Goal: Task Accomplishment & Management: Use online tool/utility

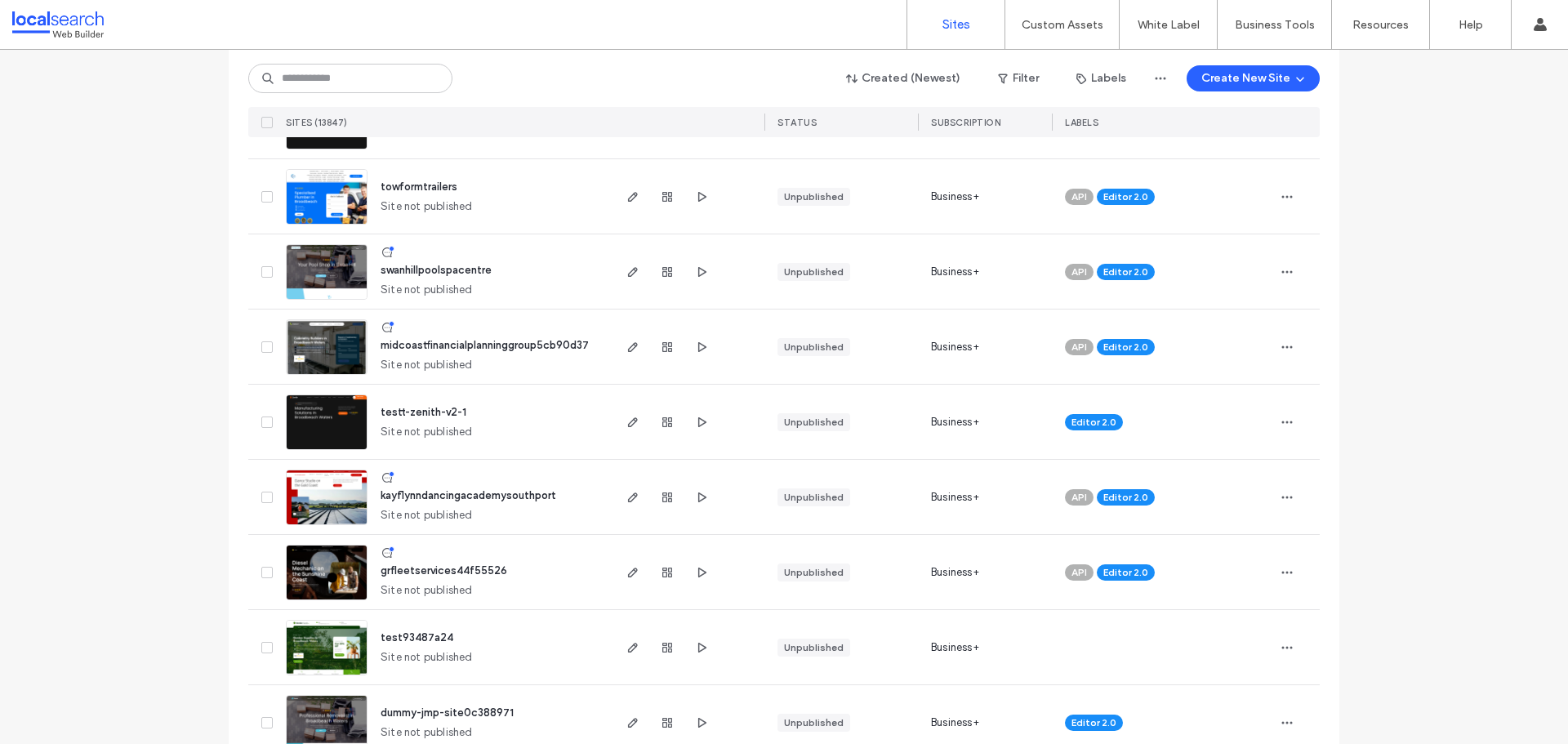
scroll to position [327, 0]
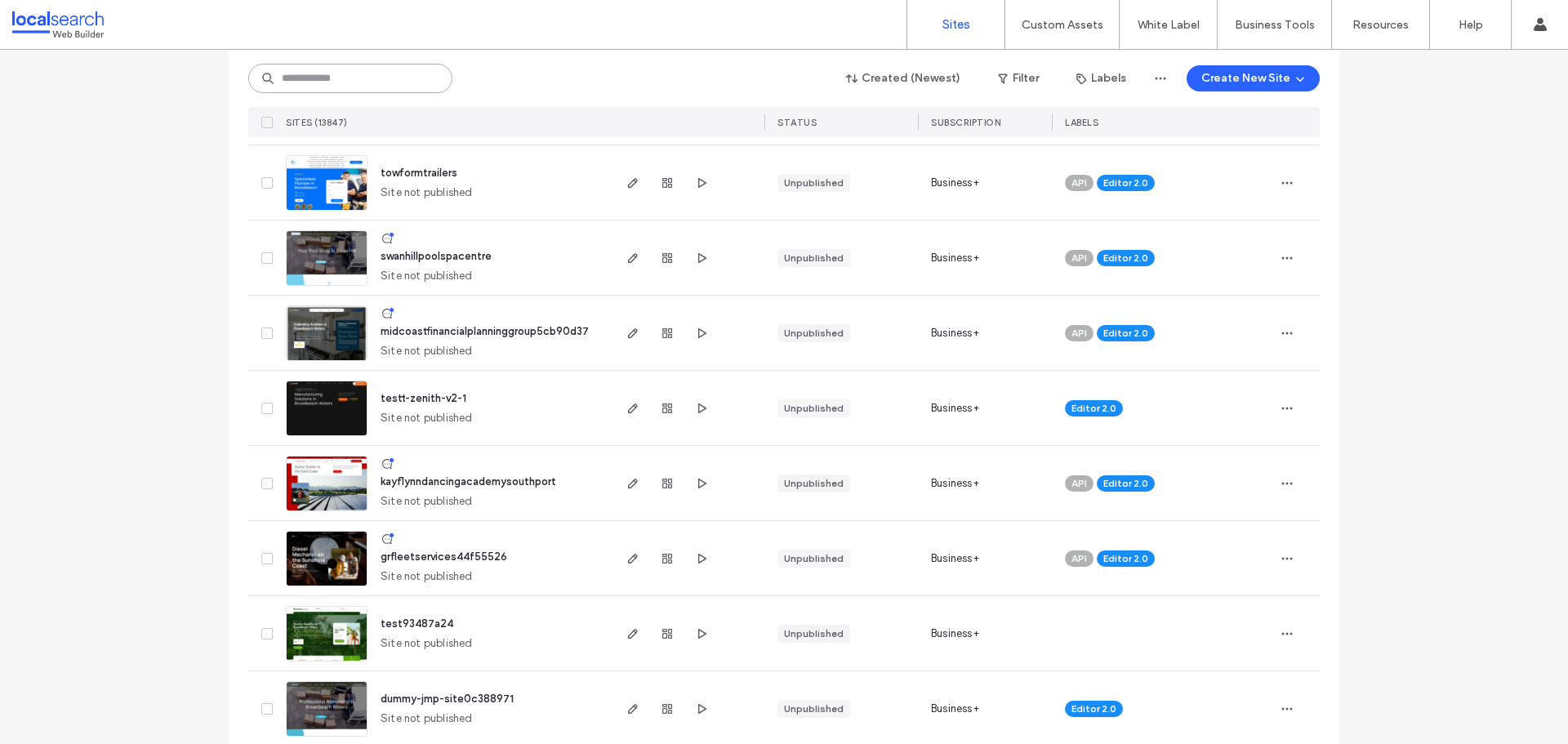
click at [369, 82] on input at bounding box center [350, 79] width 204 height 30
paste input "********"
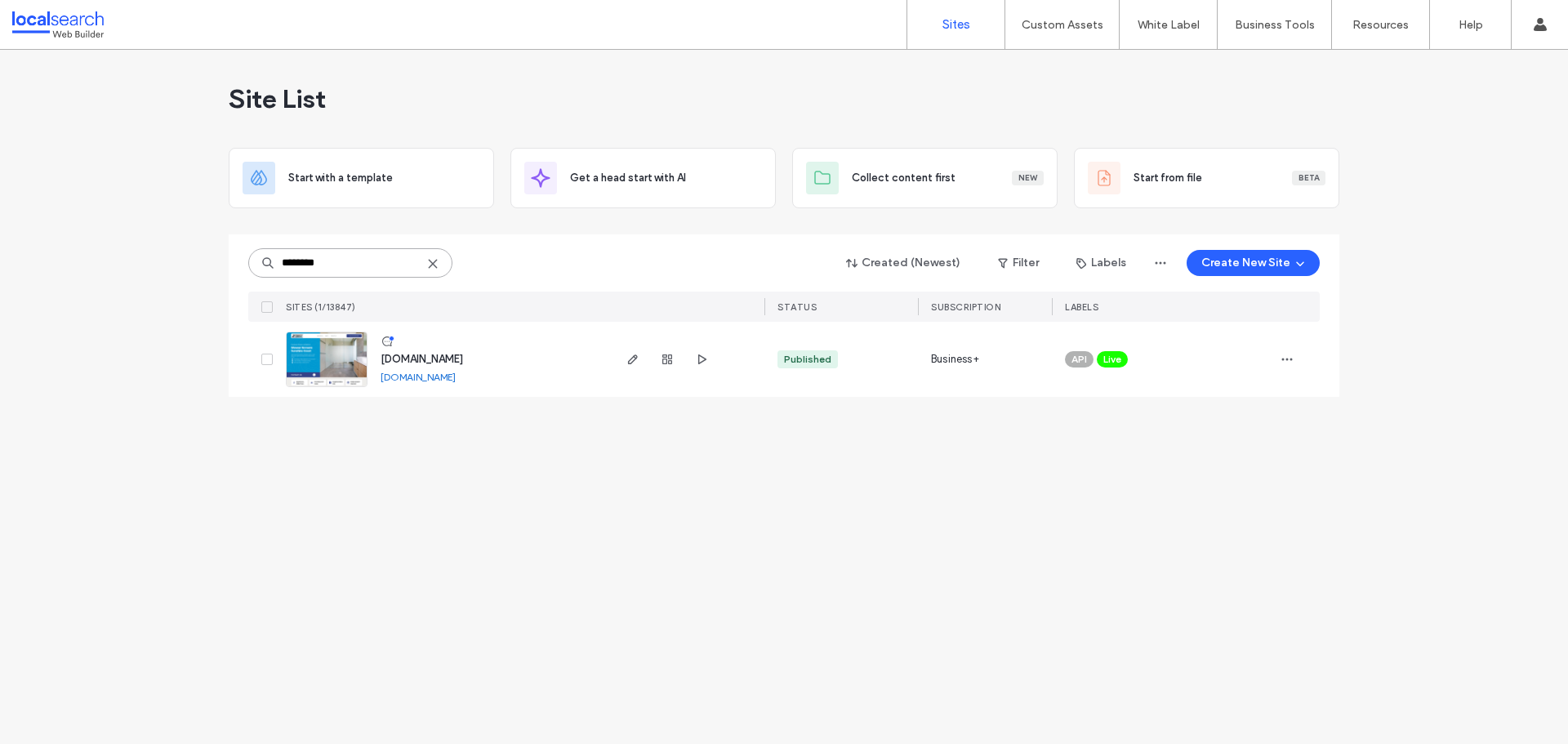
scroll to position [0, 0]
type input "********"
click at [626, 358] on span "button" at bounding box center [632, 359] width 19 height 19
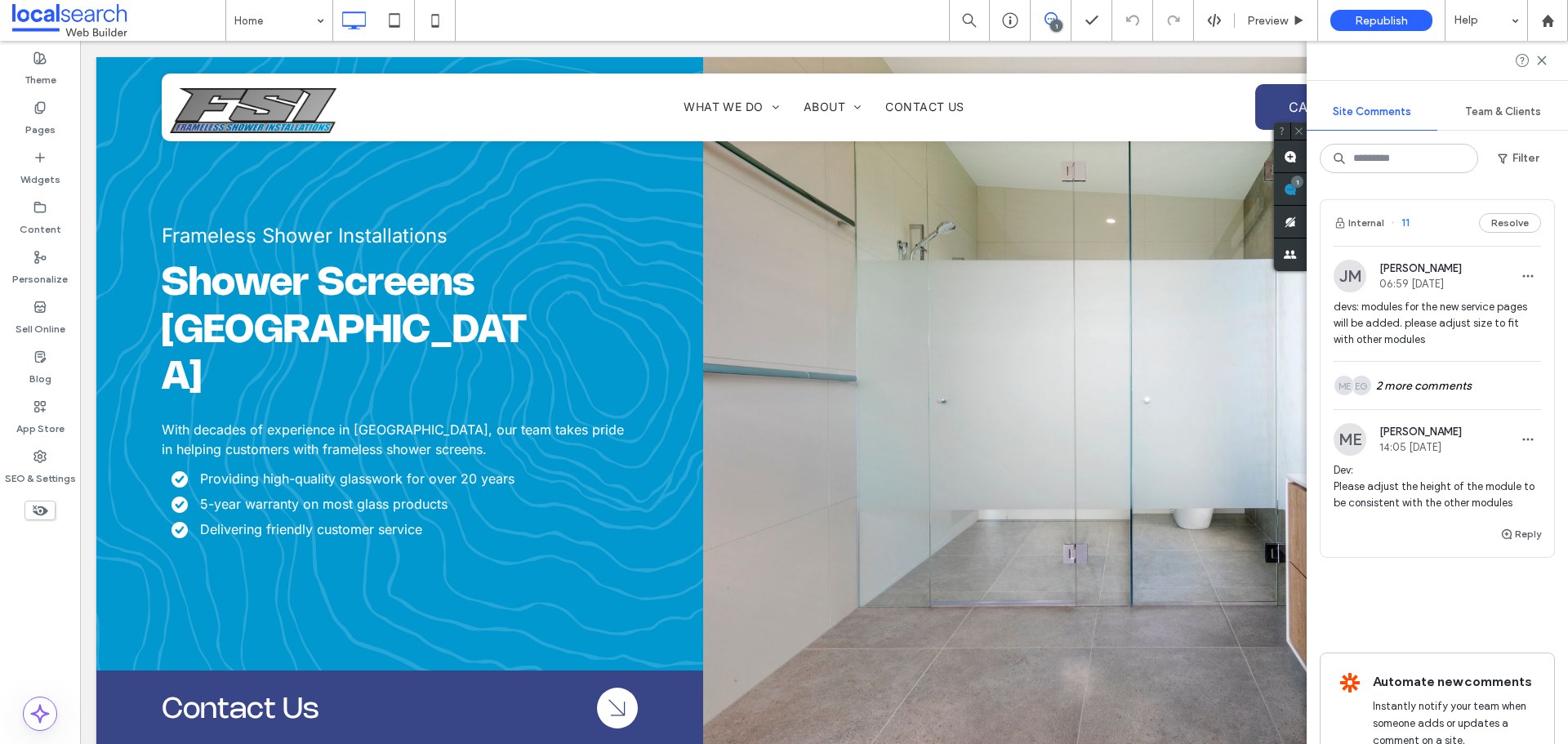
click at [1410, 220] on div "Internal 11 Resolve" at bounding box center [1437, 223] width 234 height 45
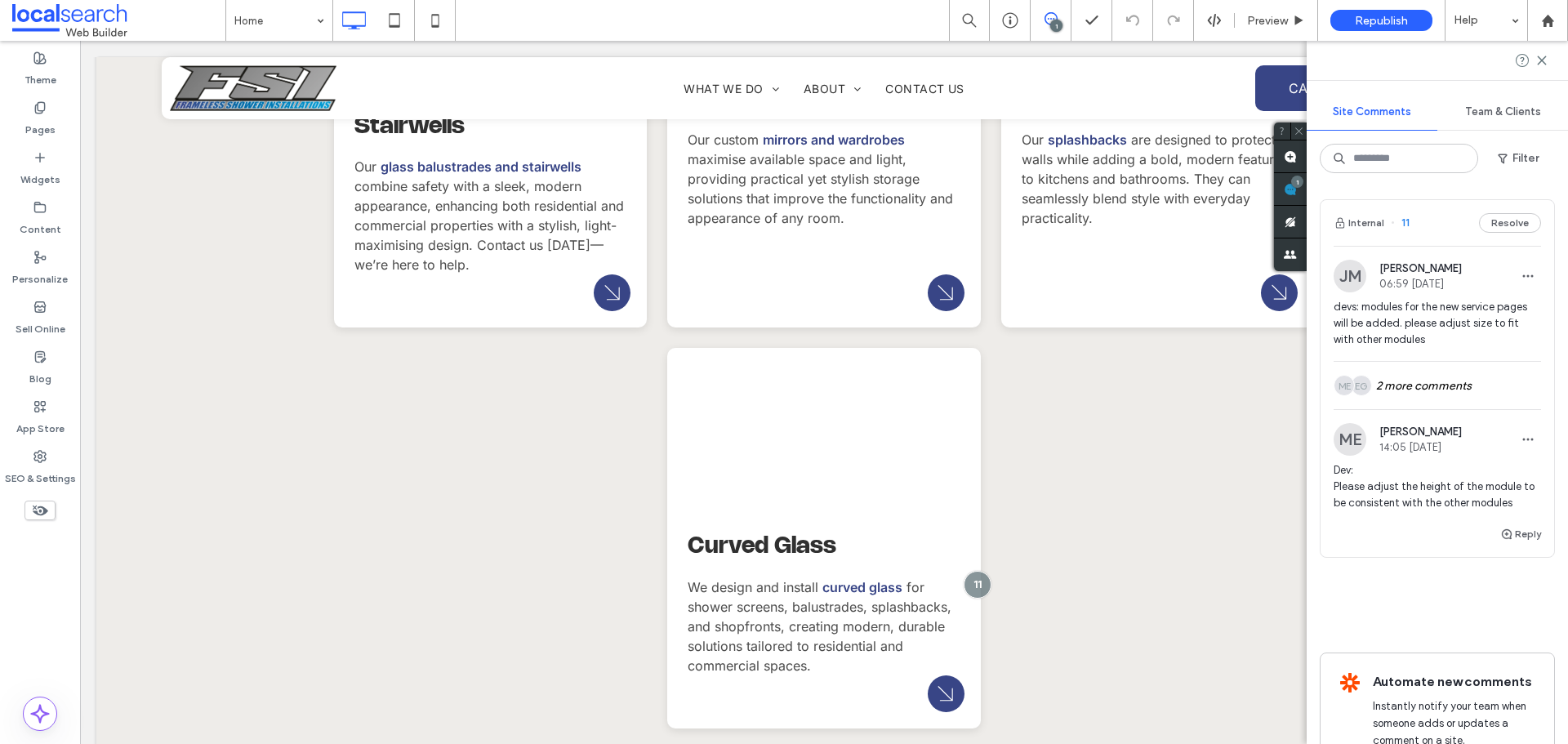
scroll to position [2544, 0]
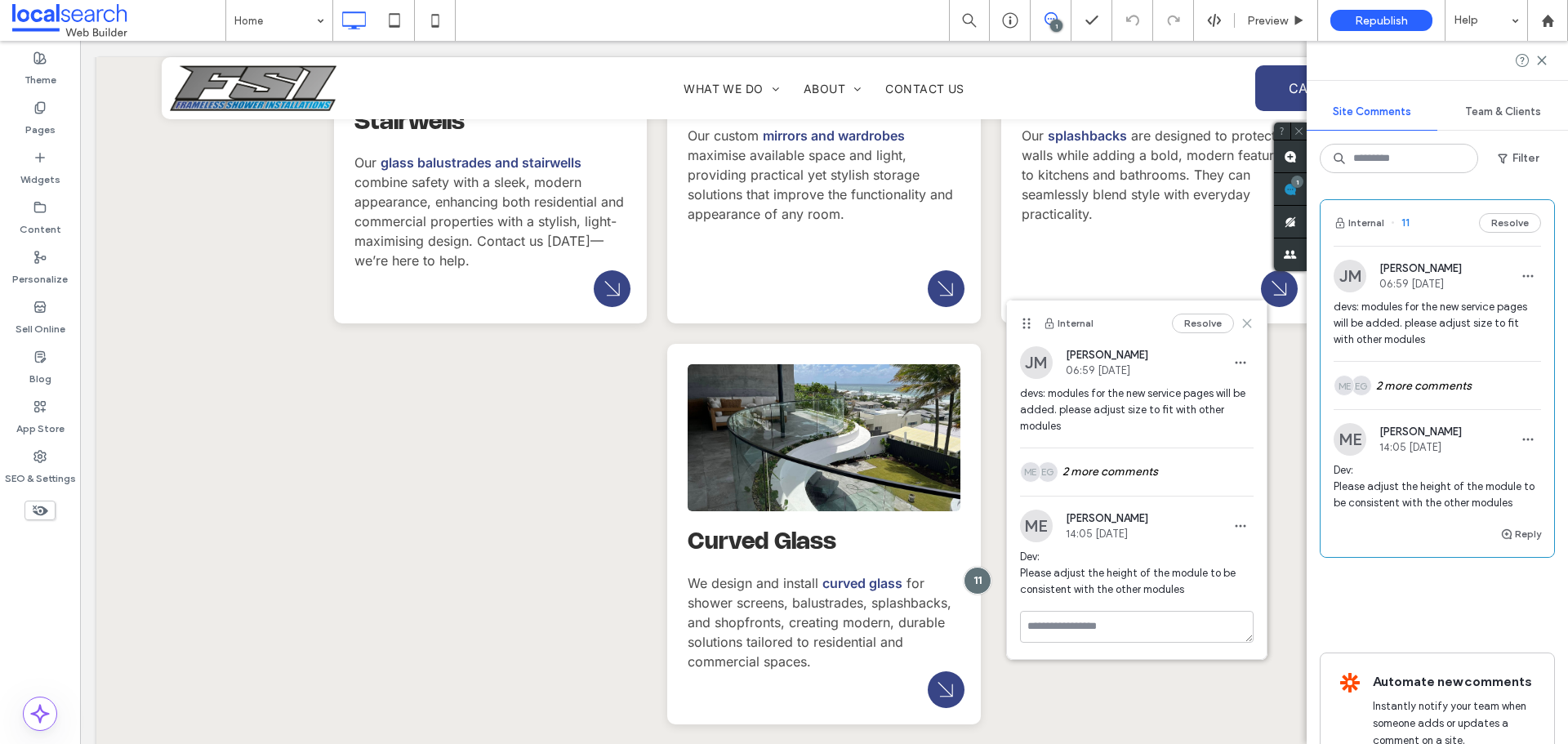
click at [1246, 323] on icon at bounding box center [1247, 323] width 13 height 13
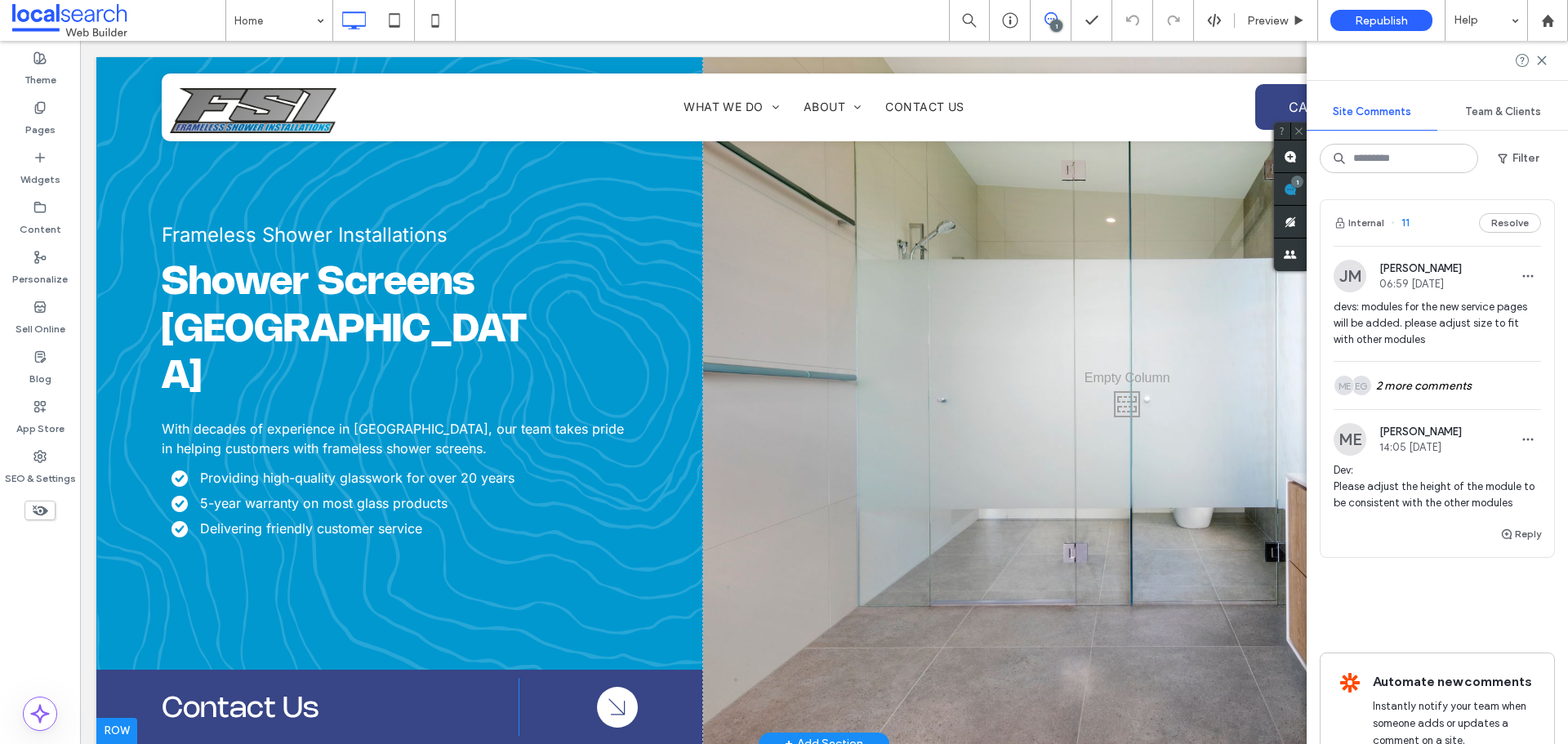
scroll to position [0, 0]
click at [30, 462] on div "SEO & Settings" at bounding box center [40, 468] width 80 height 50
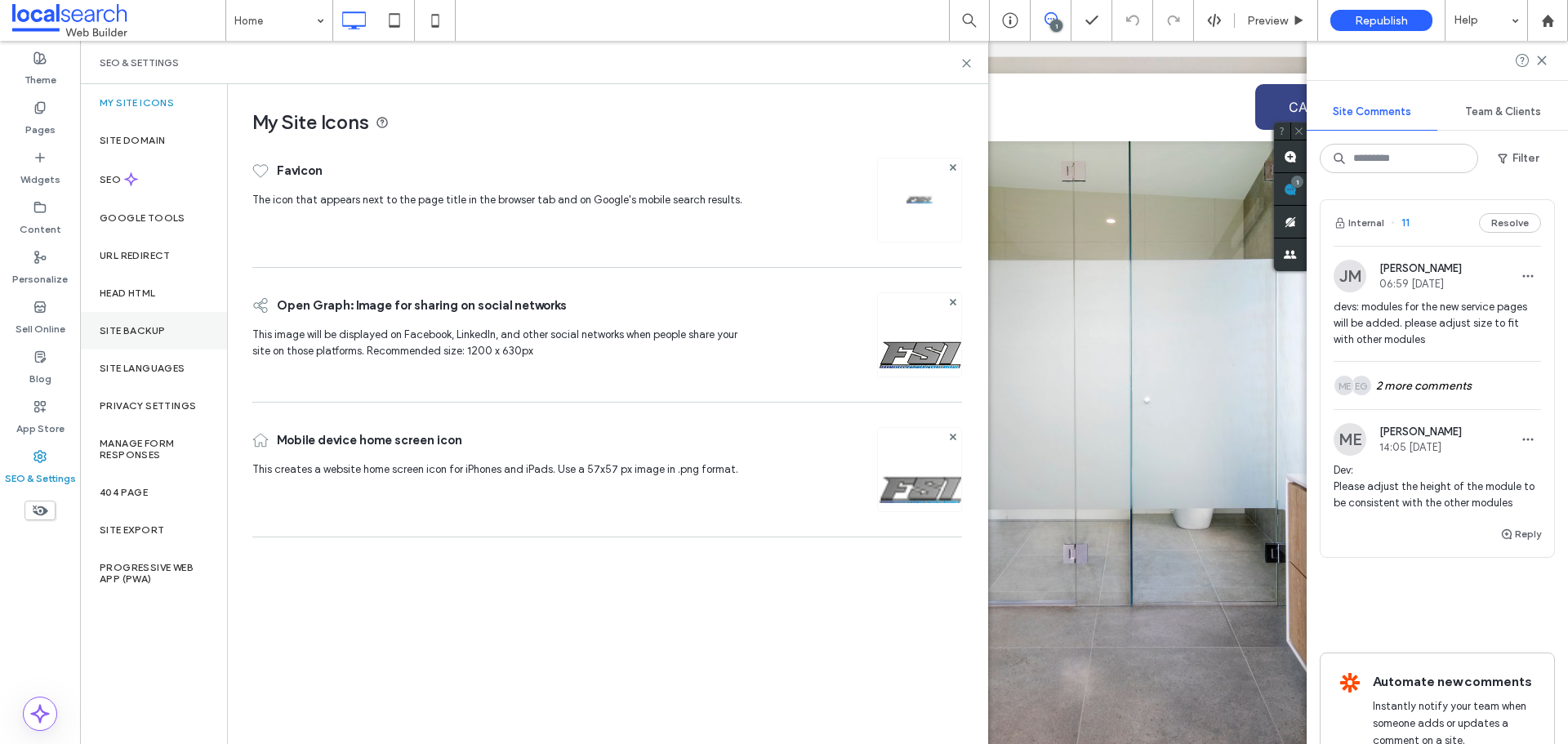
click at [151, 325] on label "Site Backup" at bounding box center [132, 331] width 66 height 11
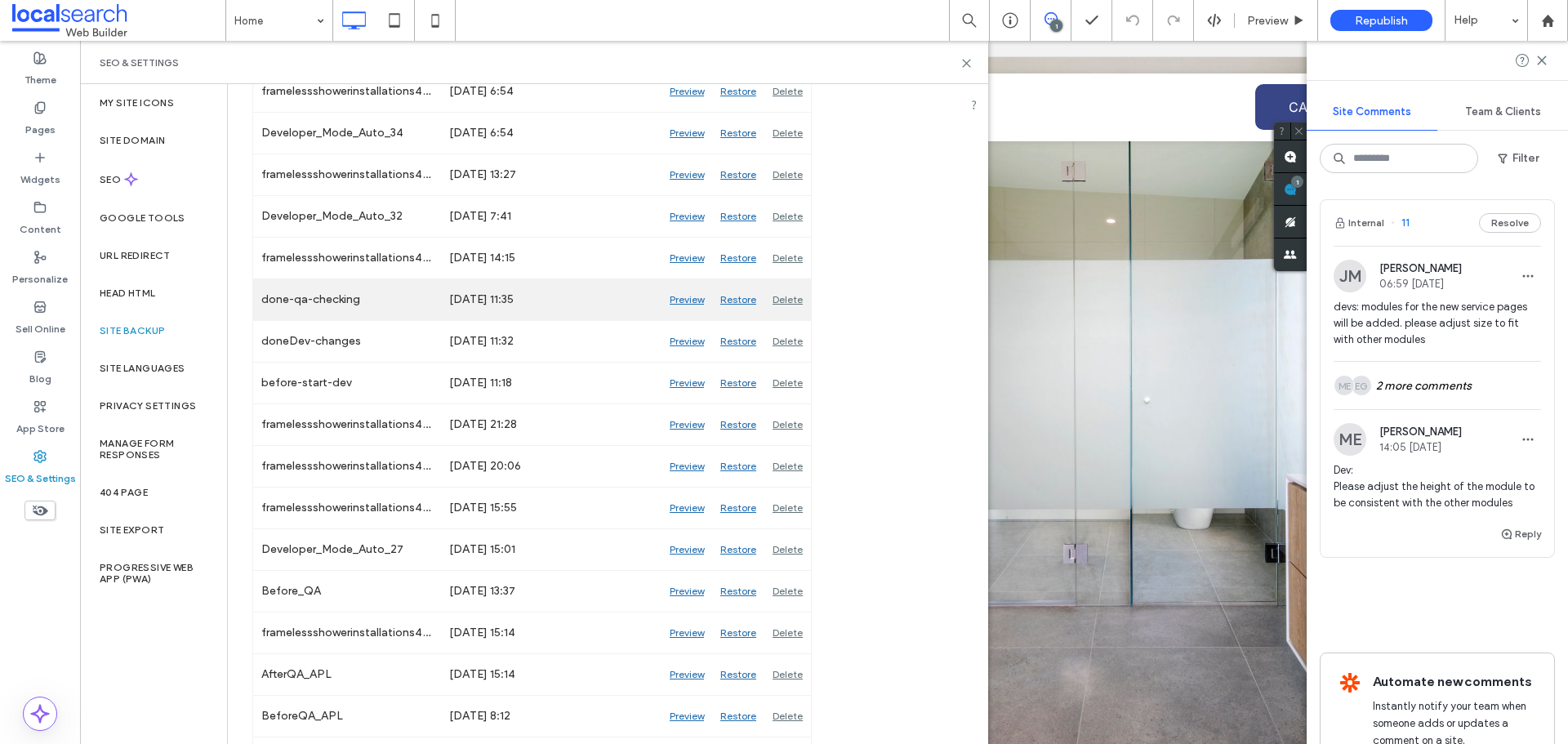
scroll to position [1982, 0]
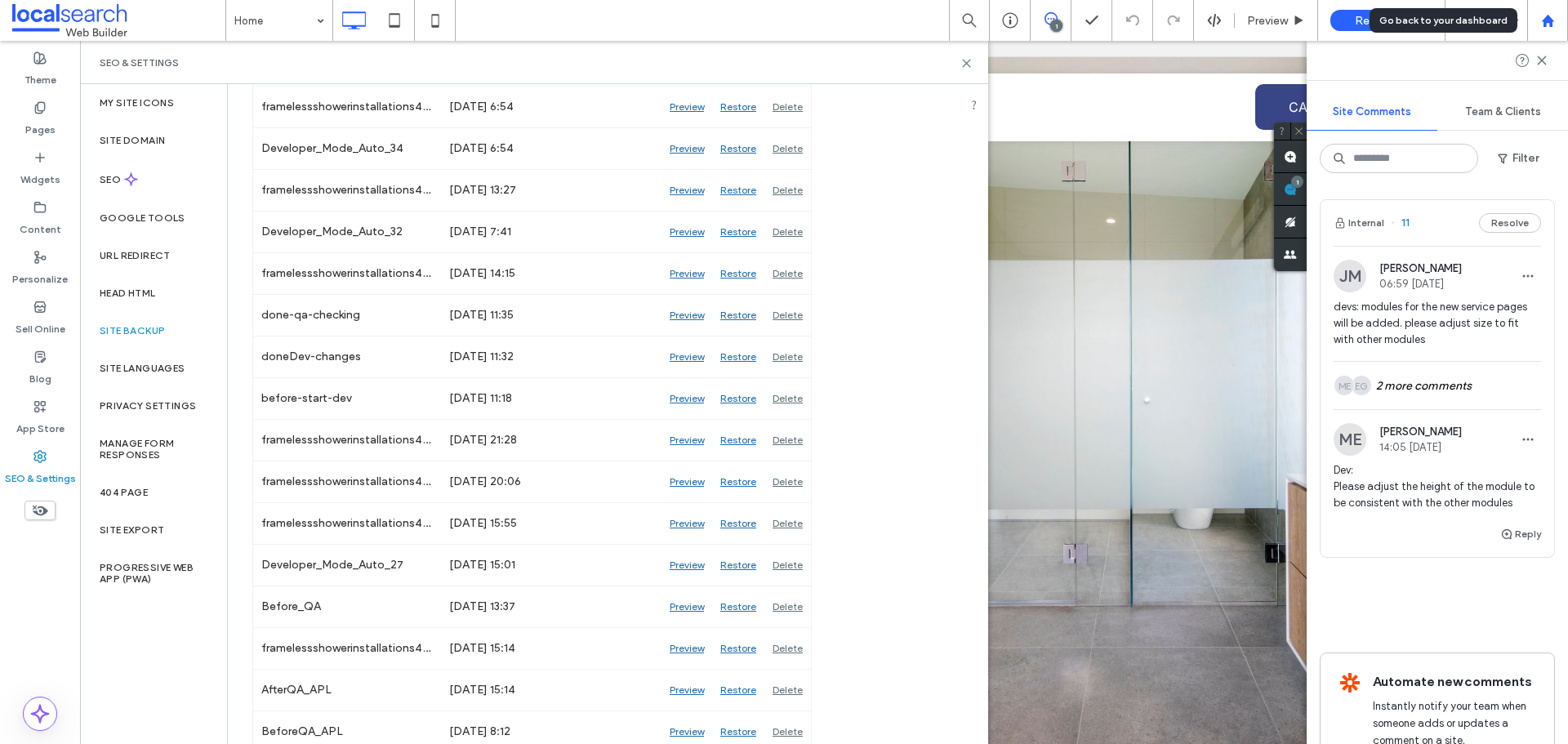
click at [1558, 19] on div at bounding box center [1548, 20] width 39 height 14
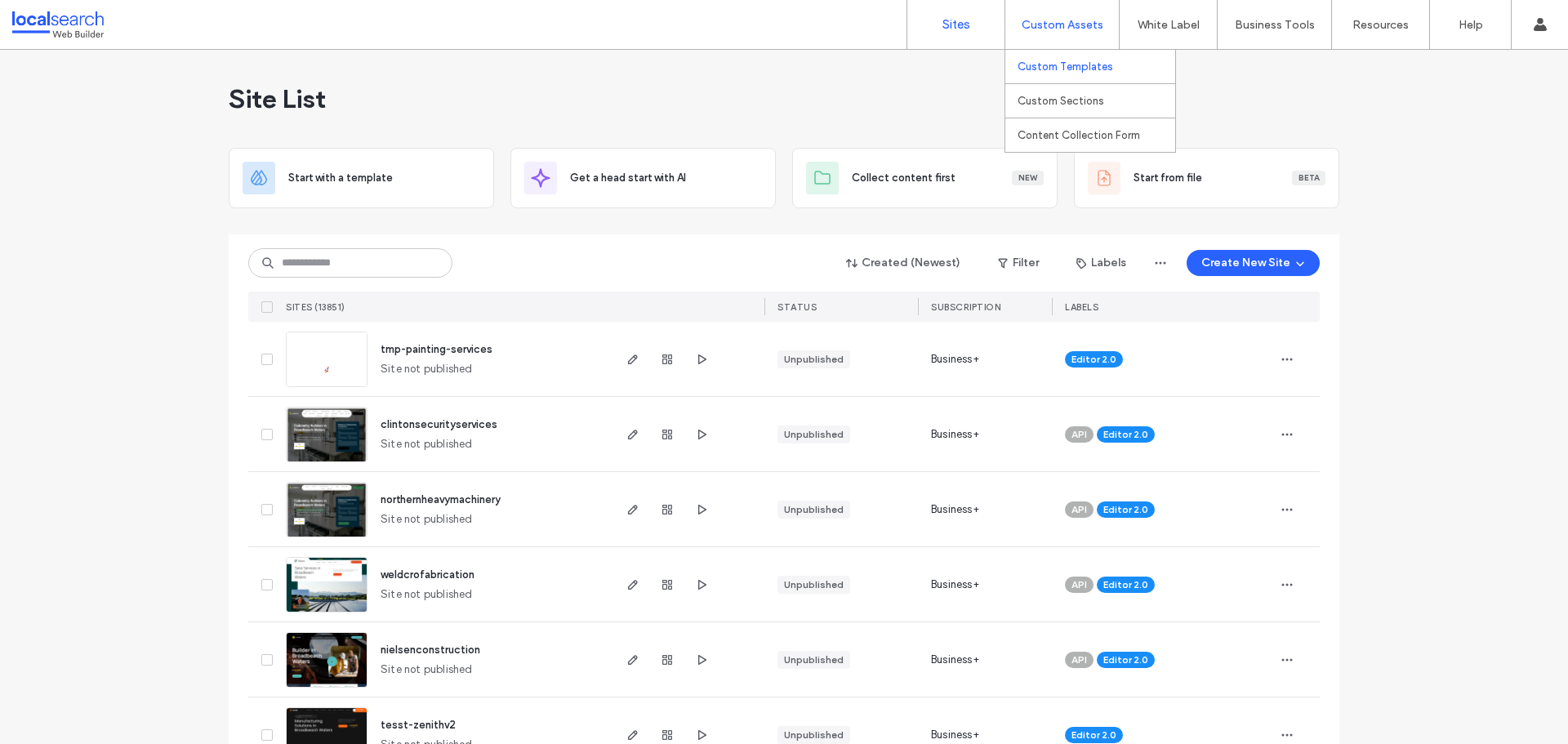
click at [1039, 67] on label "Custom Templates" at bounding box center [1064, 66] width 95 height 12
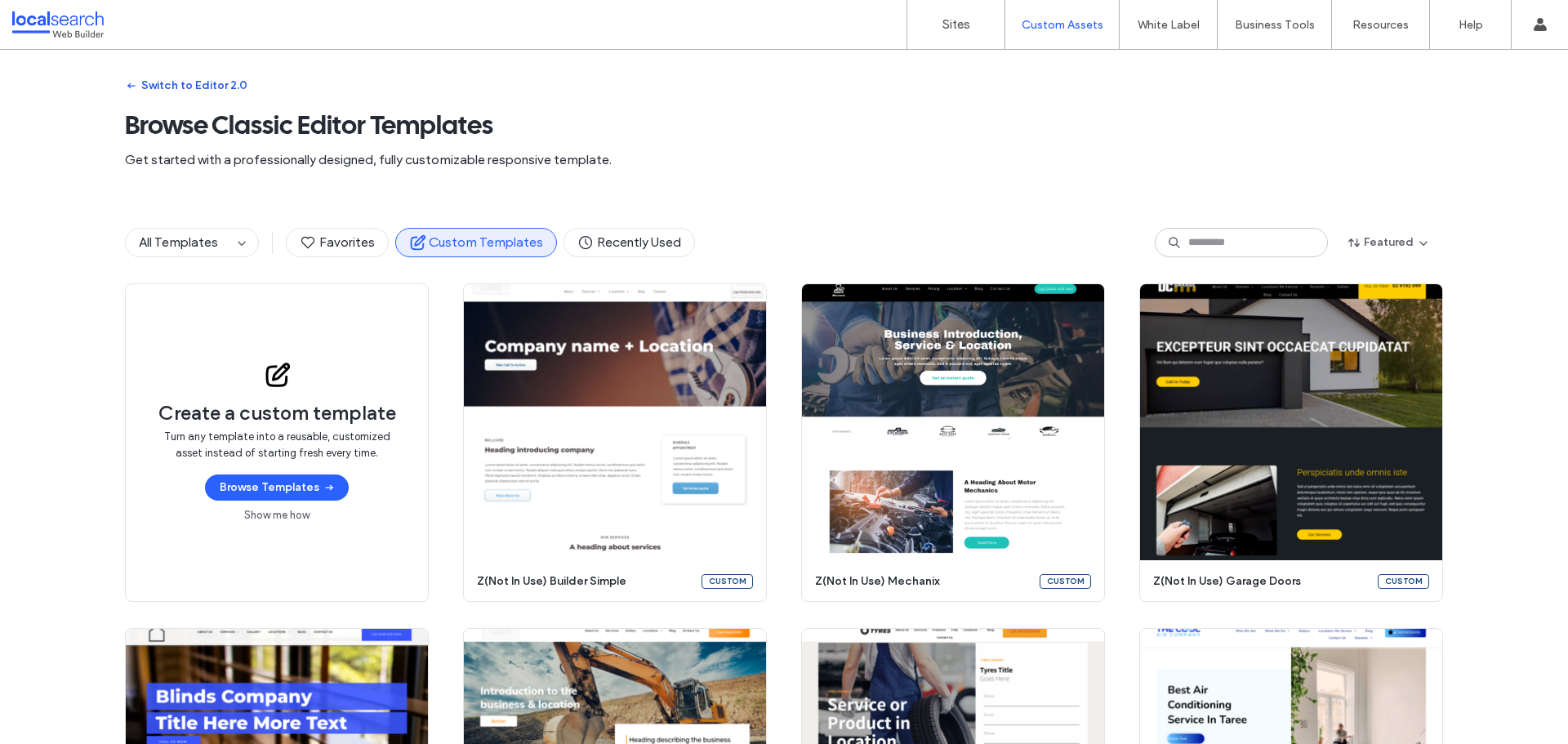
click at [193, 85] on button "Switch to Editor 2.0" at bounding box center [186, 86] width 123 height 26
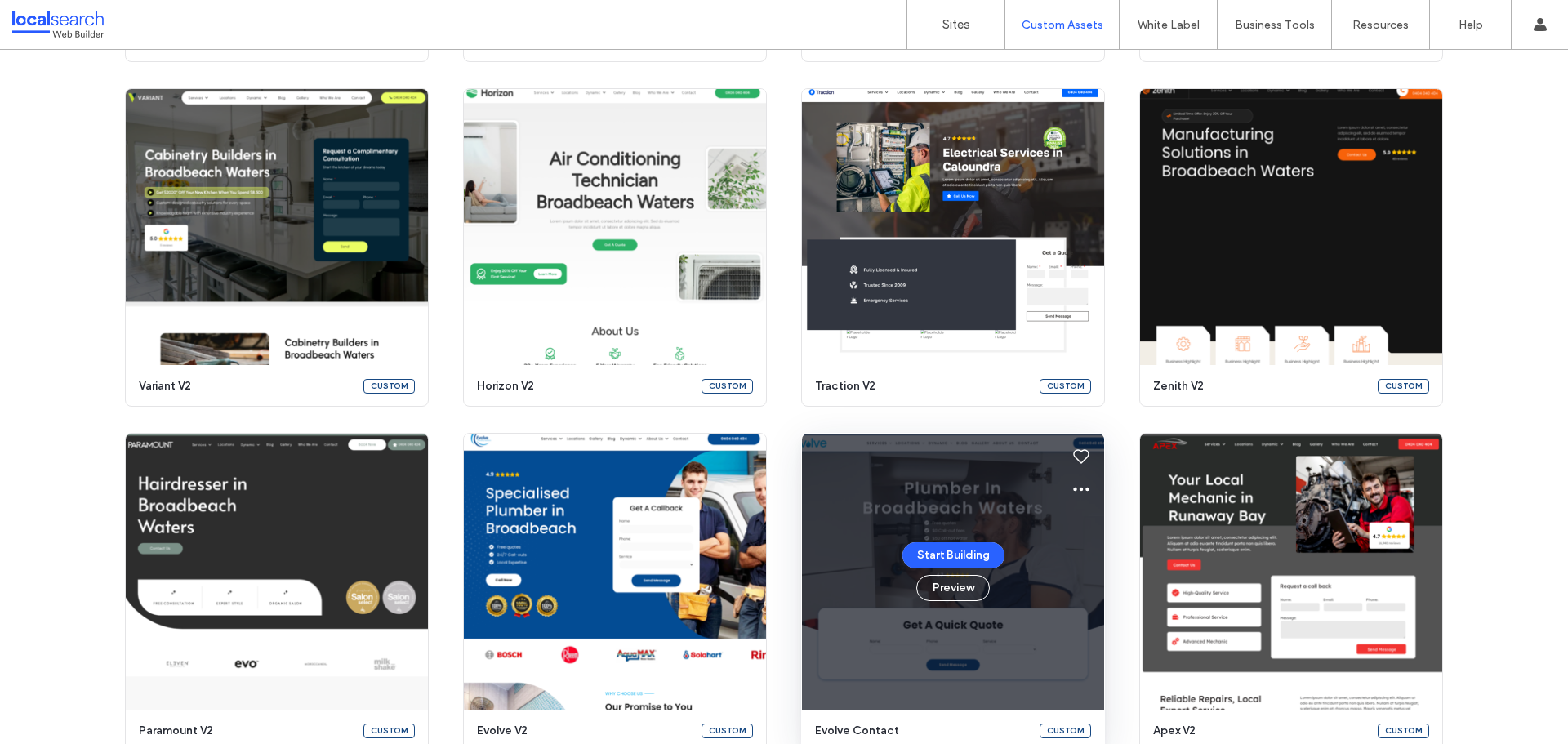
scroll to position [546, 0]
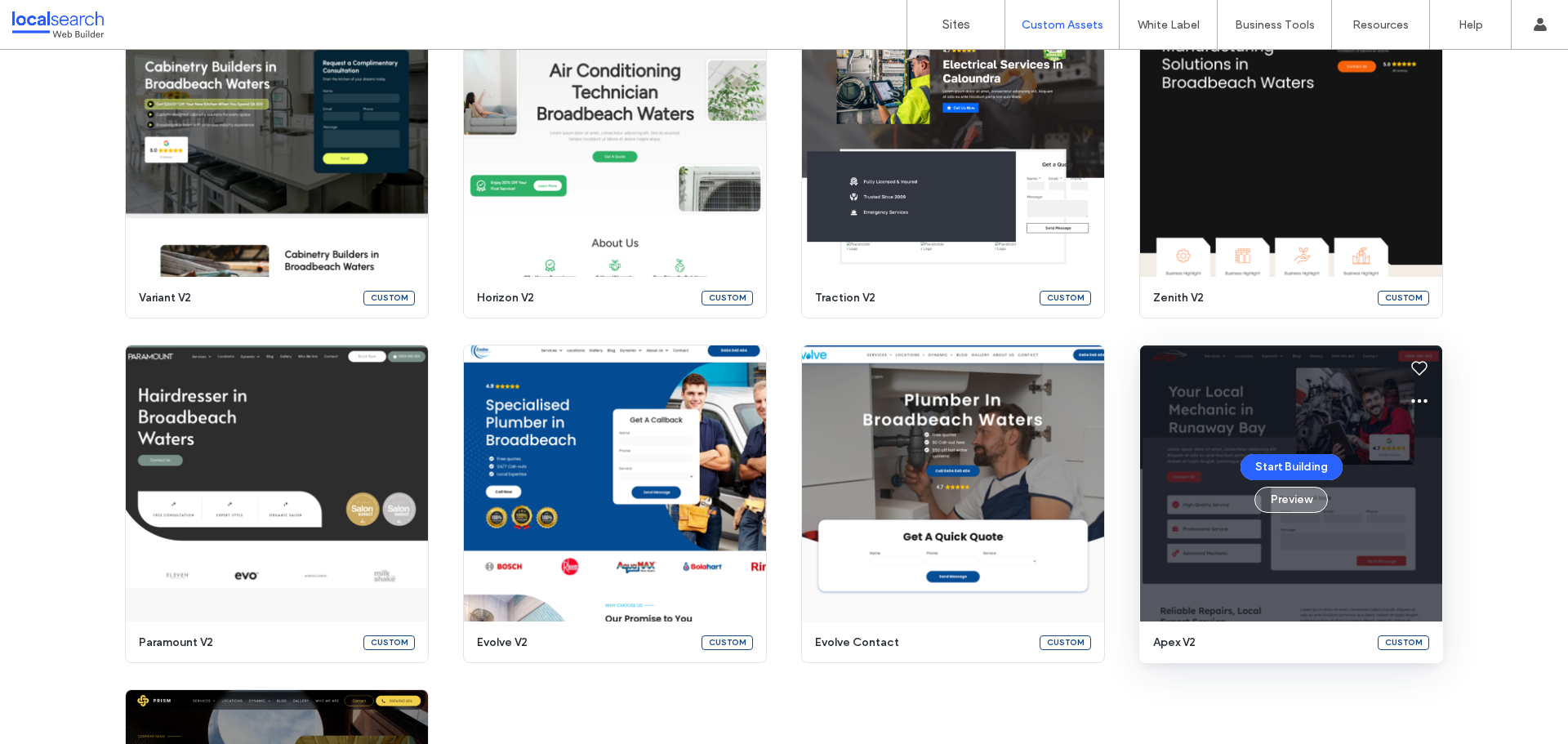
click at [1270, 499] on button "Preview" at bounding box center [1292, 500] width 74 height 26
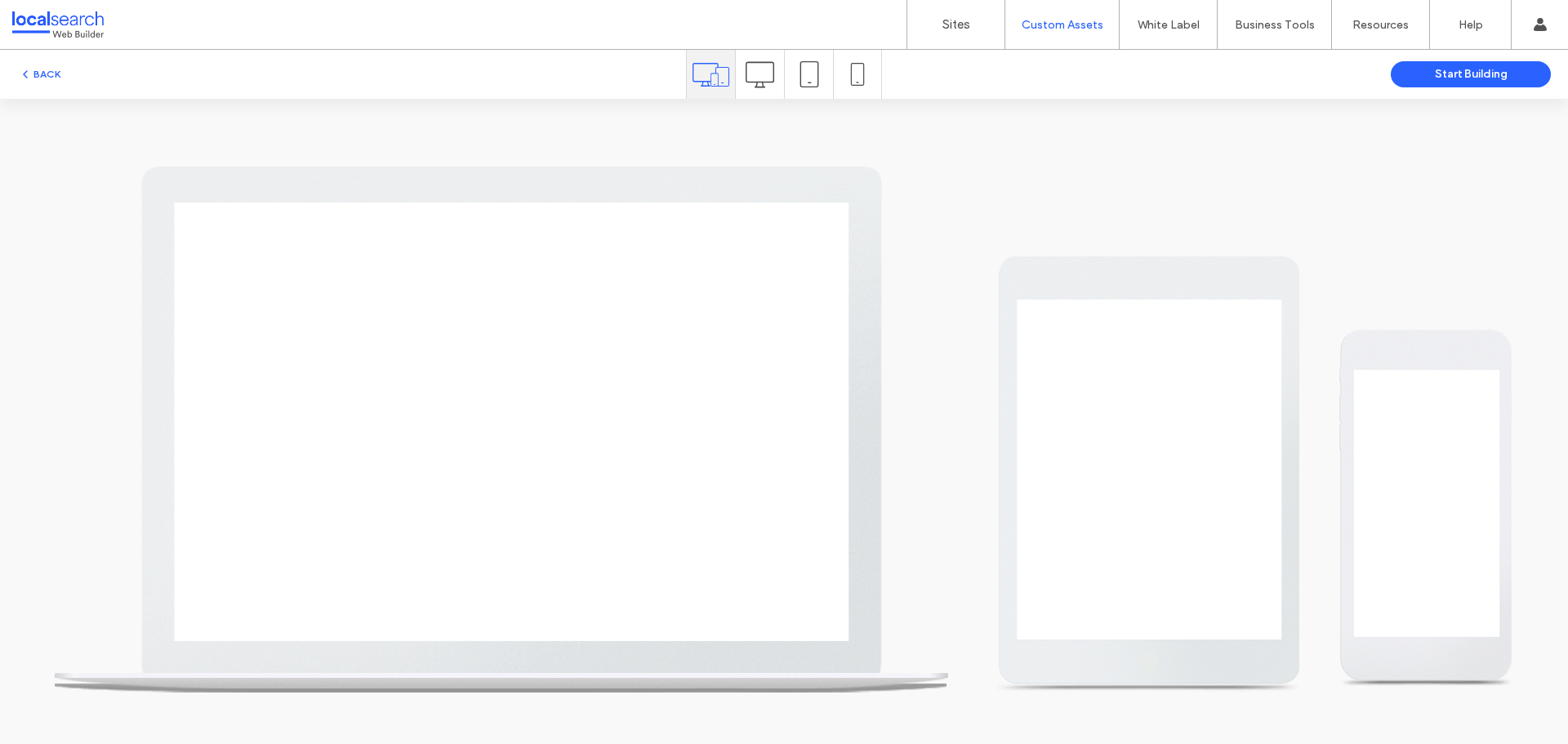
click at [765, 86] on icon at bounding box center [760, 74] width 29 height 29
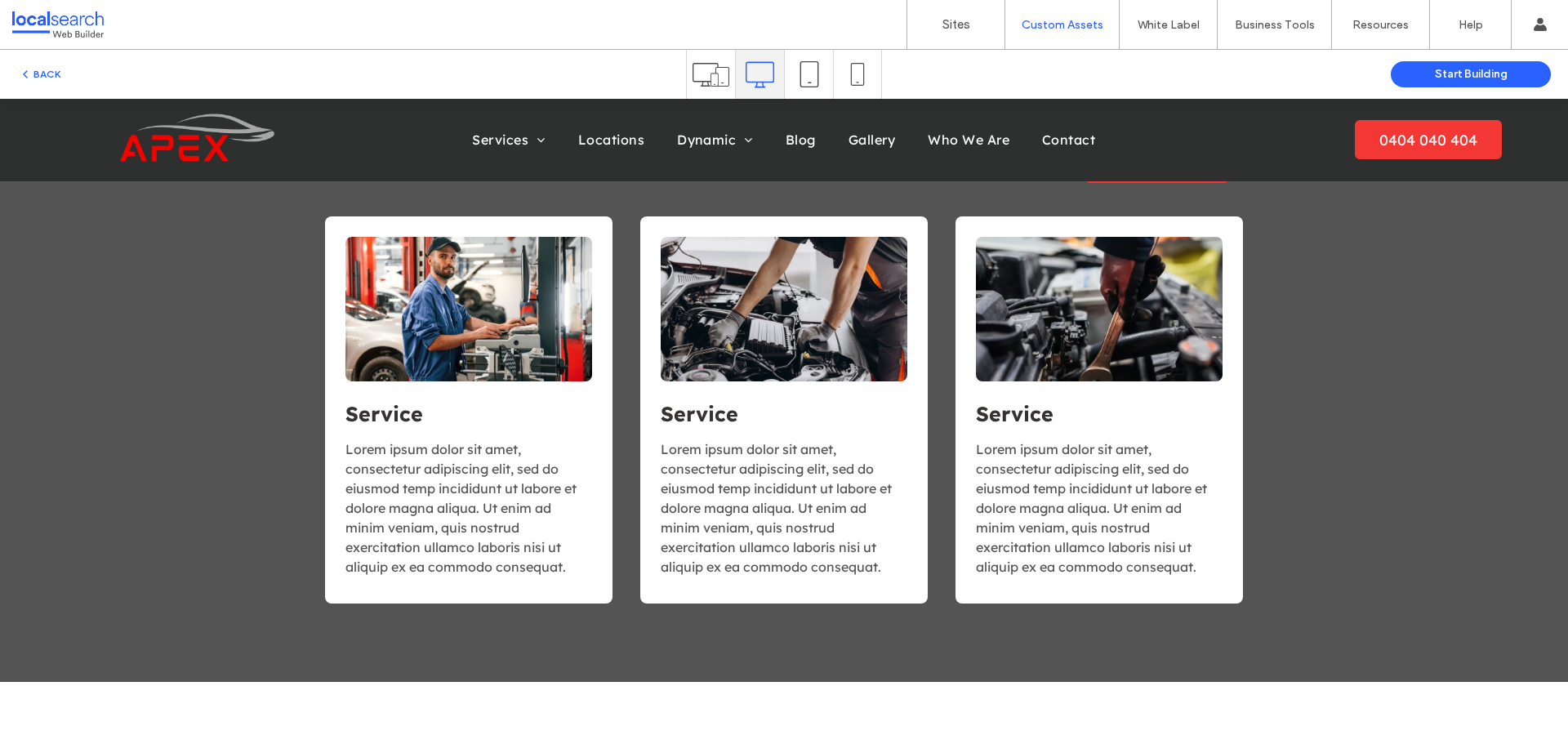
scroll to position [1470, 0]
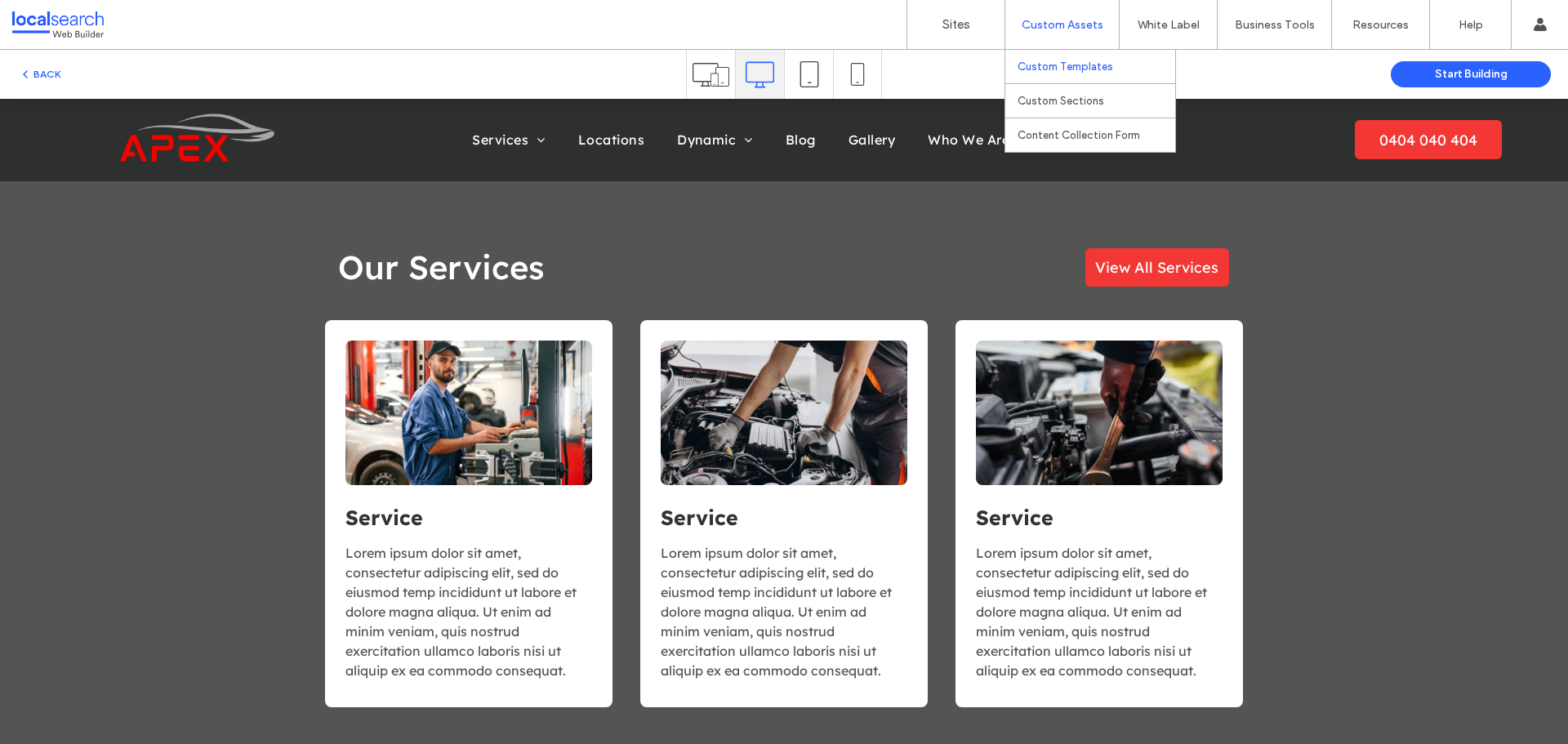
click at [1051, 69] on label "Custom Templates" at bounding box center [1064, 66] width 95 height 12
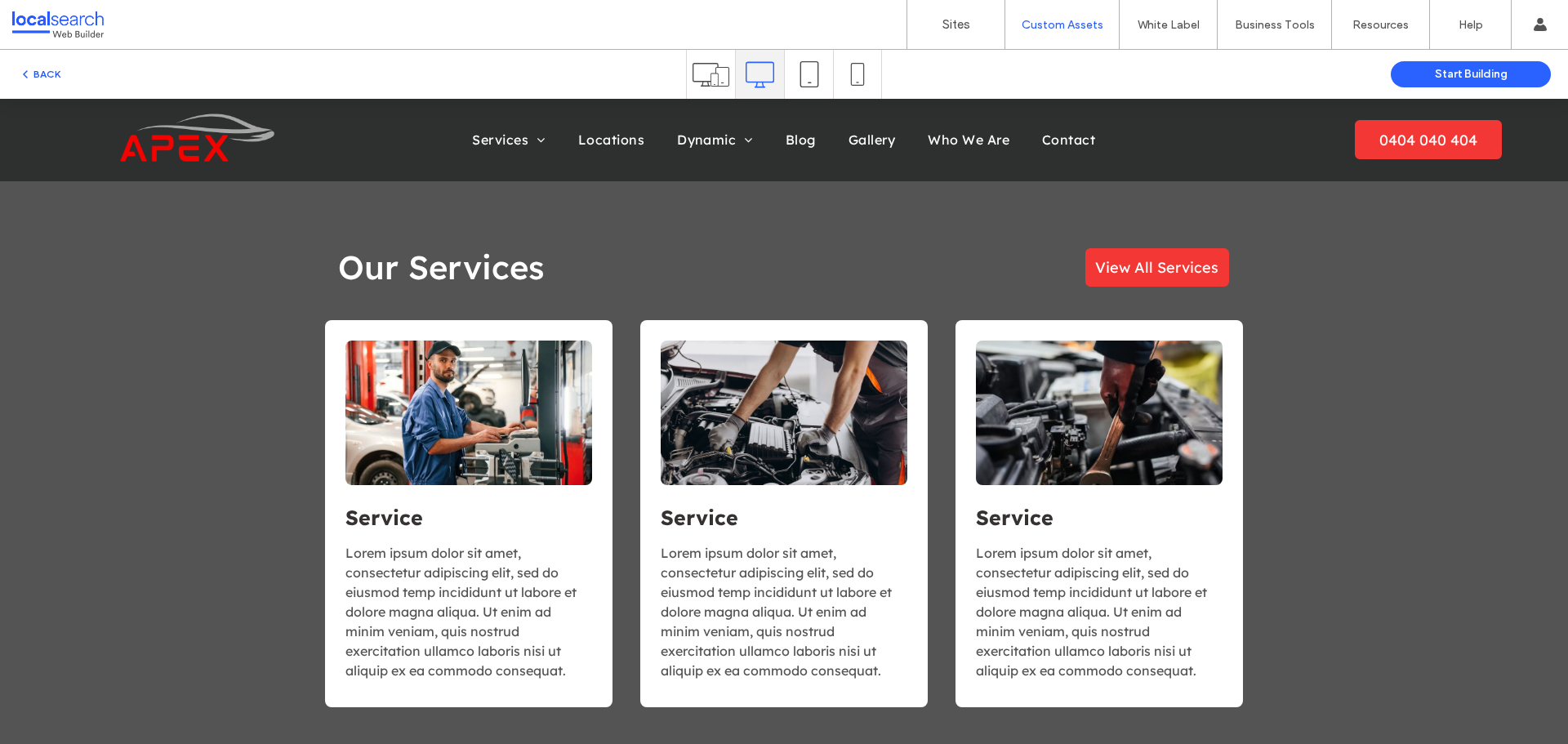
click at [42, 67] on button "BACK" at bounding box center [39, 74] width 42 height 19
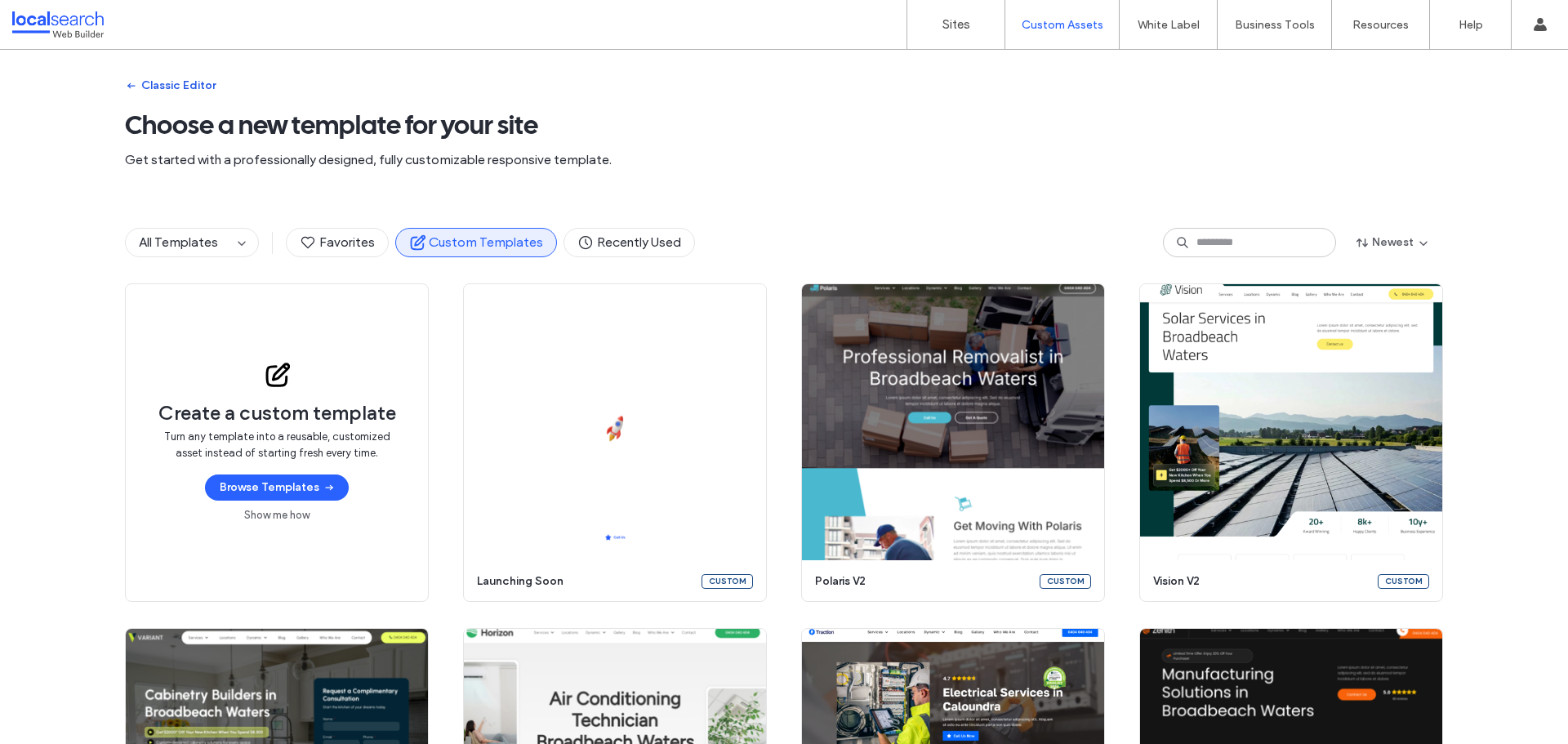
click at [173, 82] on button "Classic Editor" at bounding box center [170, 86] width 91 height 26
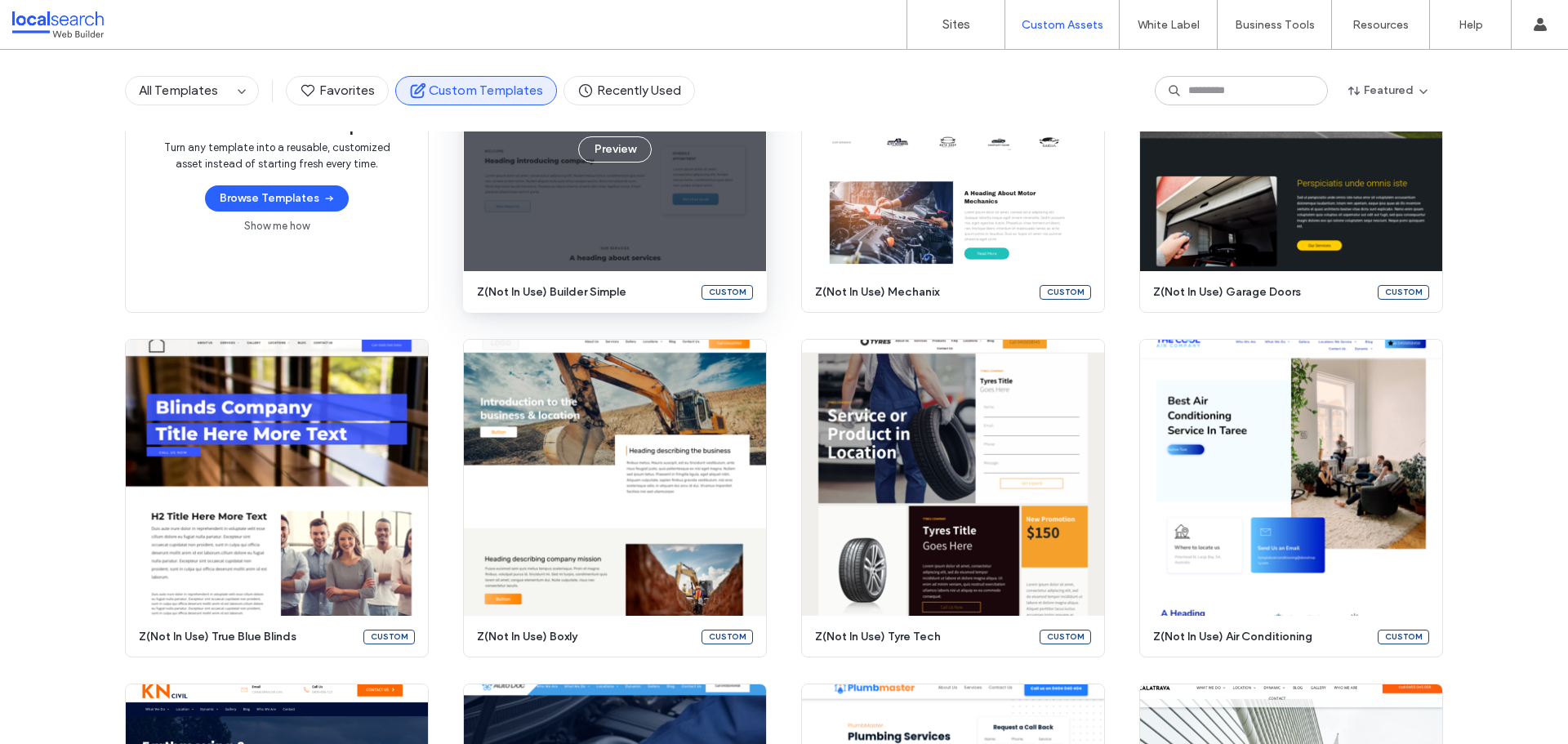
scroll to position [0, 0]
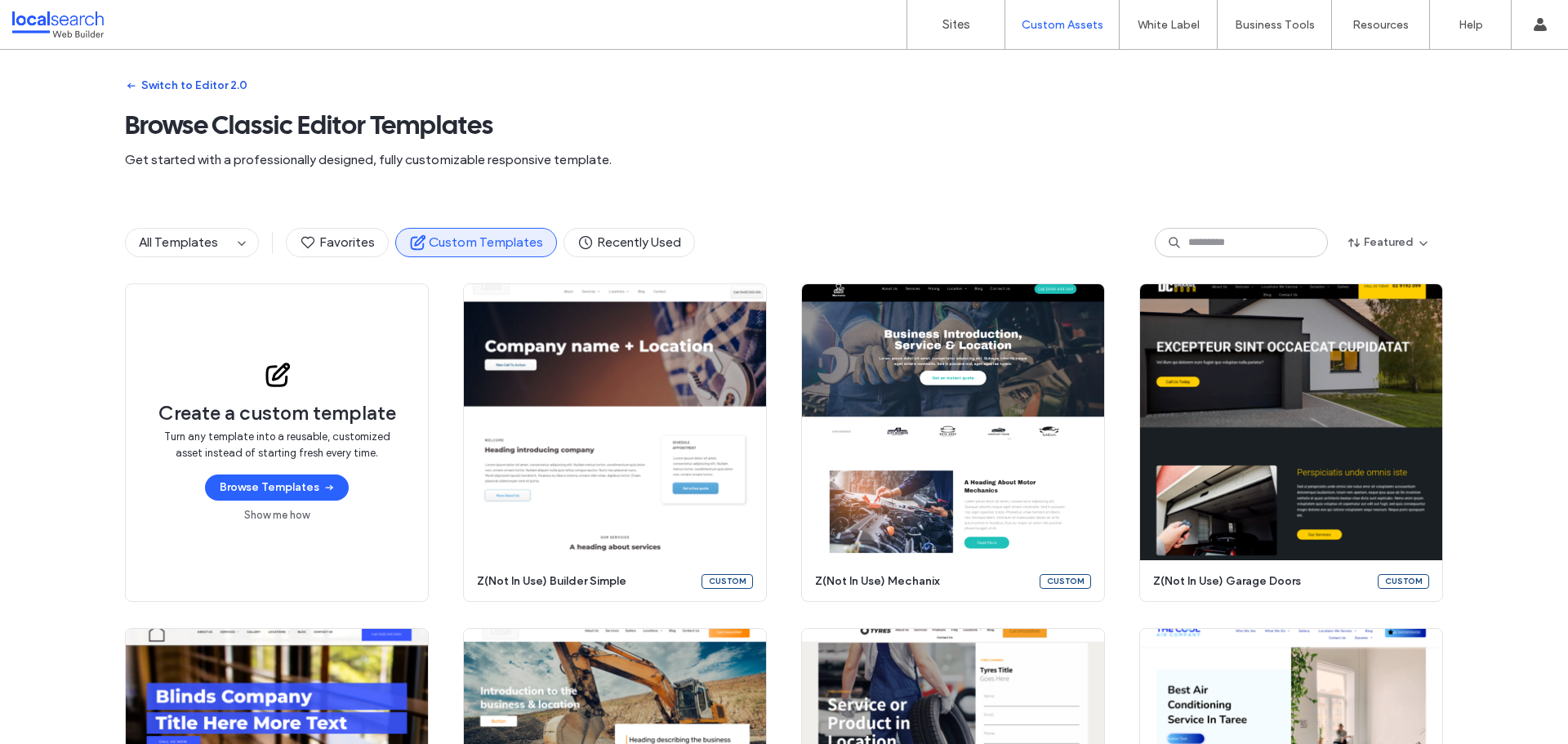
click at [162, 83] on button "Switch to Editor 2.0" at bounding box center [186, 86] width 123 height 26
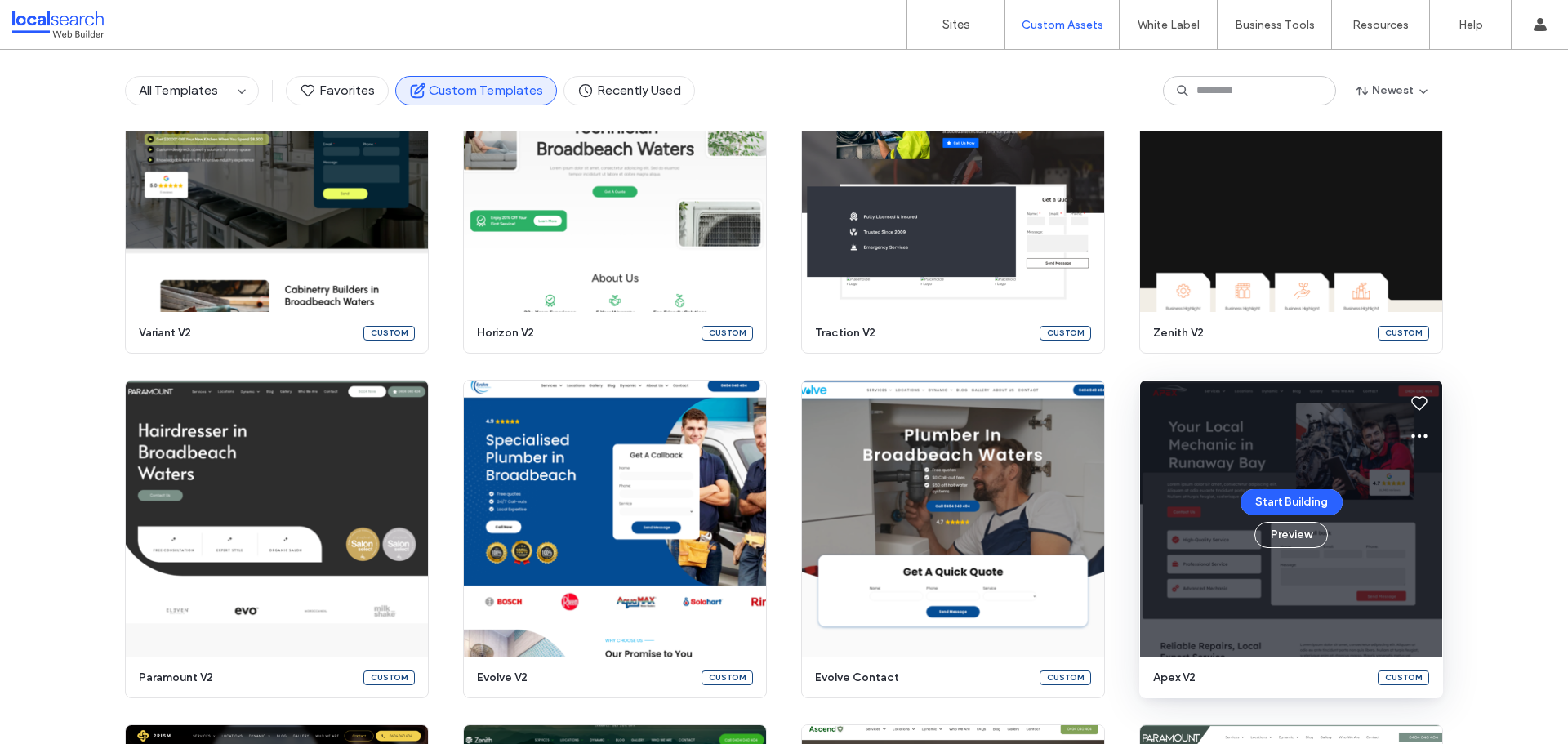
scroll to position [545, 0]
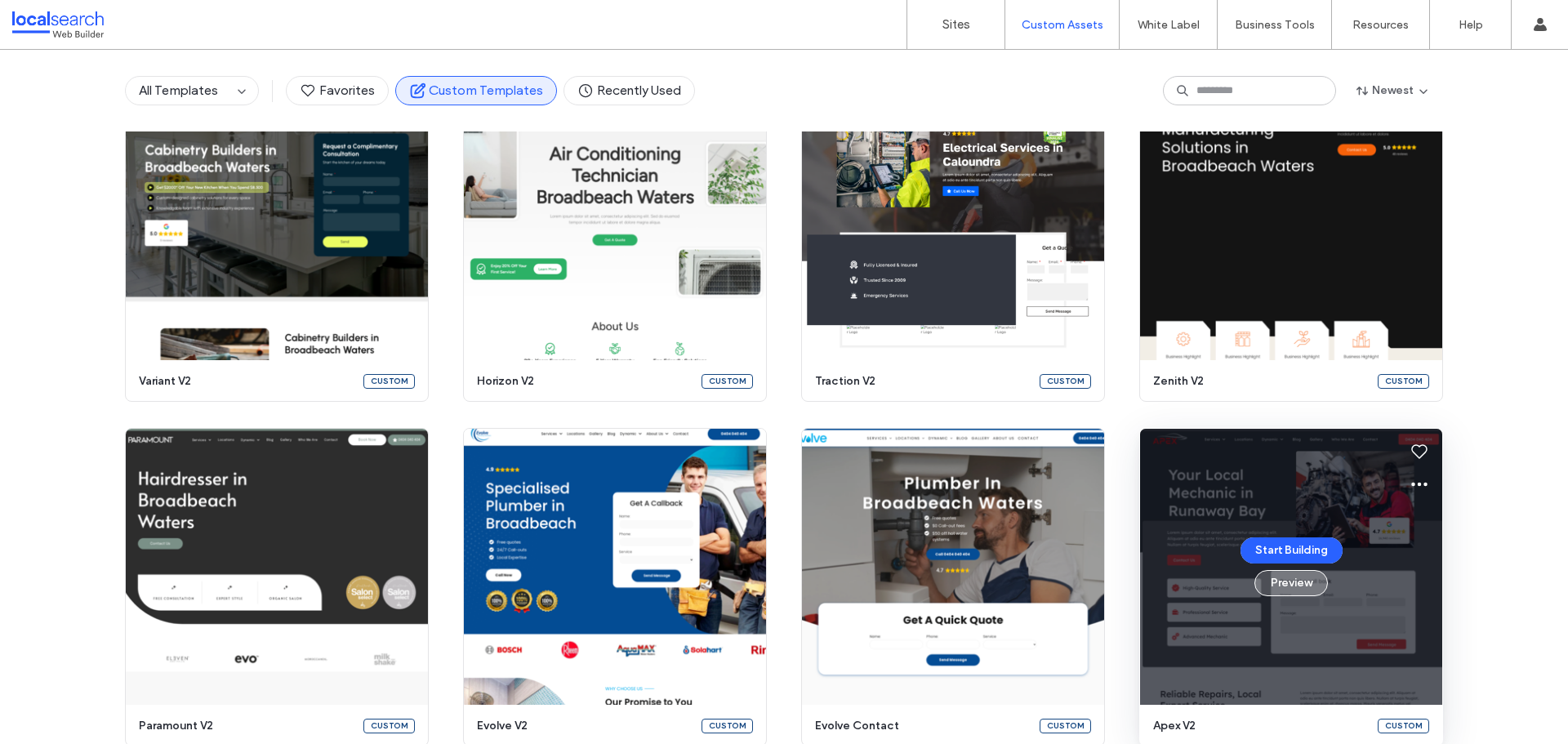
click at [1276, 580] on button "Preview" at bounding box center [1292, 583] width 74 height 26
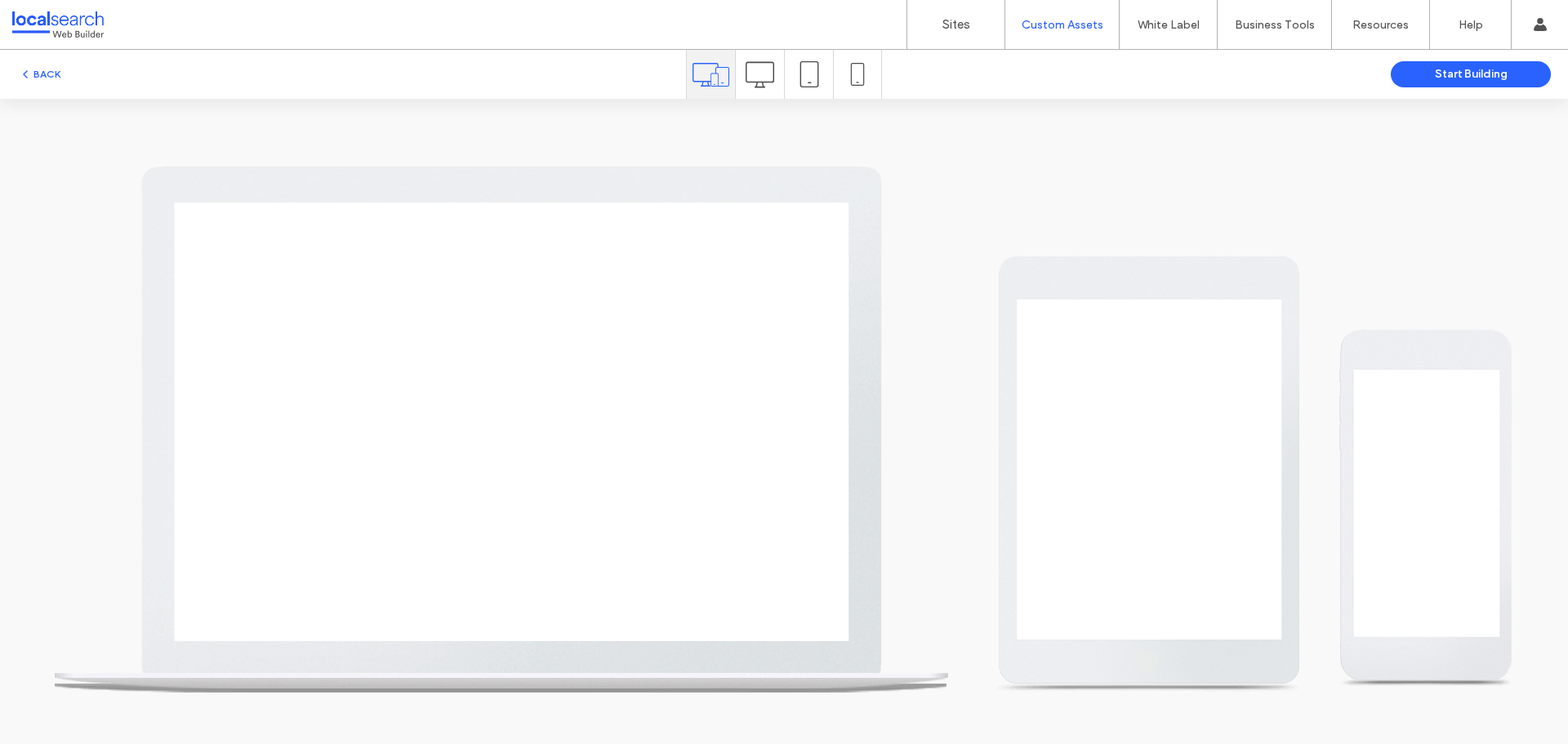
click at [762, 80] on icon at bounding box center [760, 74] width 29 height 29
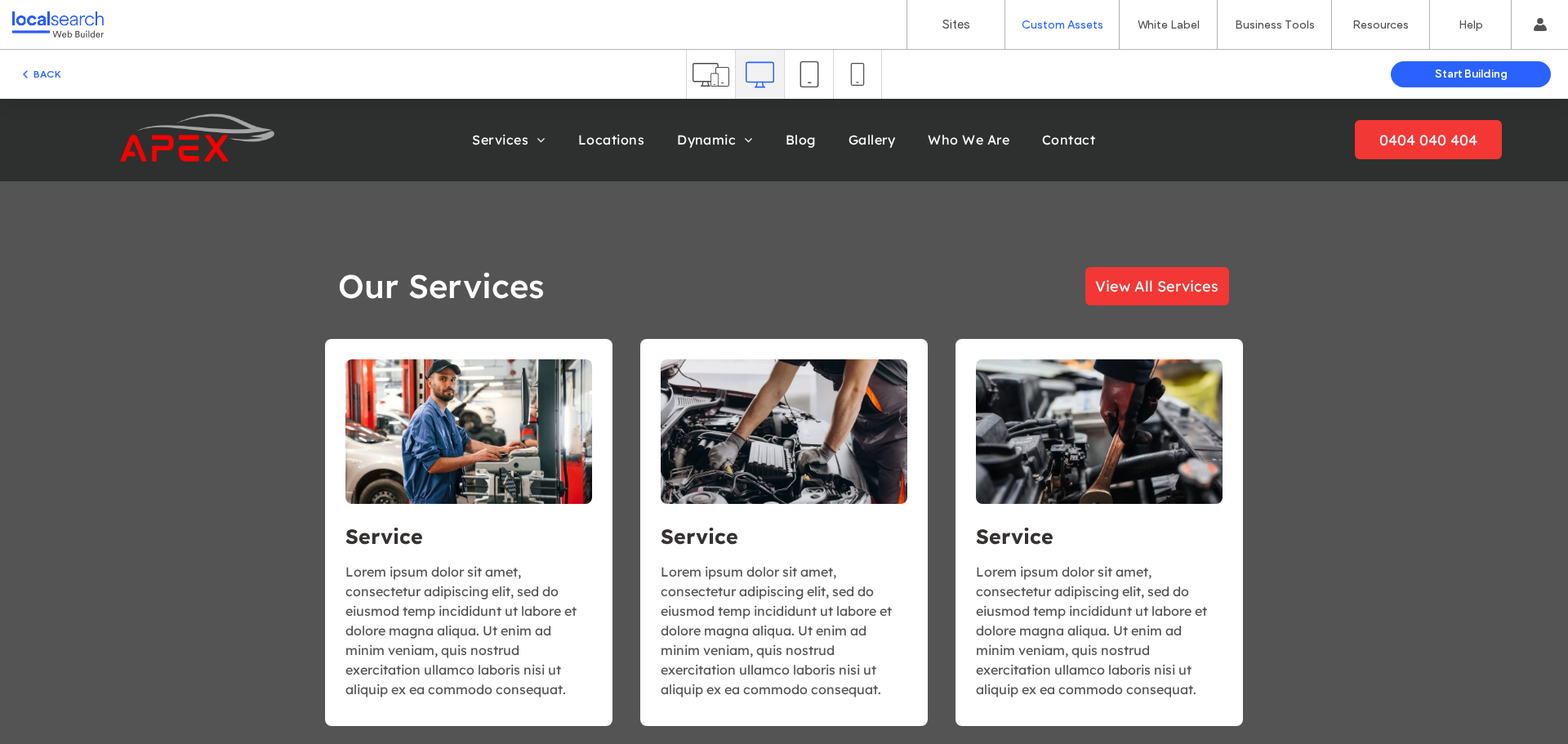
scroll to position [1552, 0]
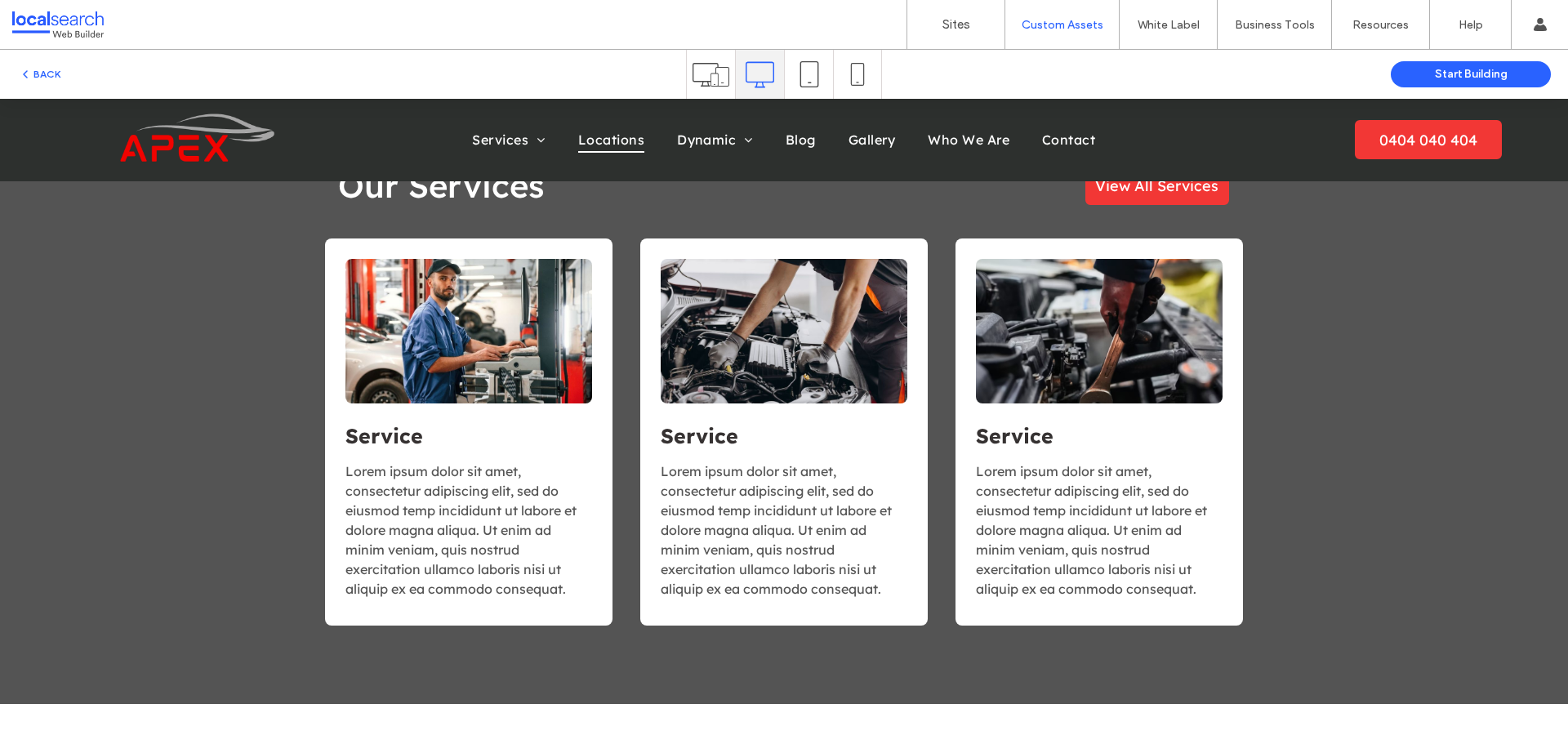
click at [625, 147] on span "Locations" at bounding box center [612, 140] width 67 height 25
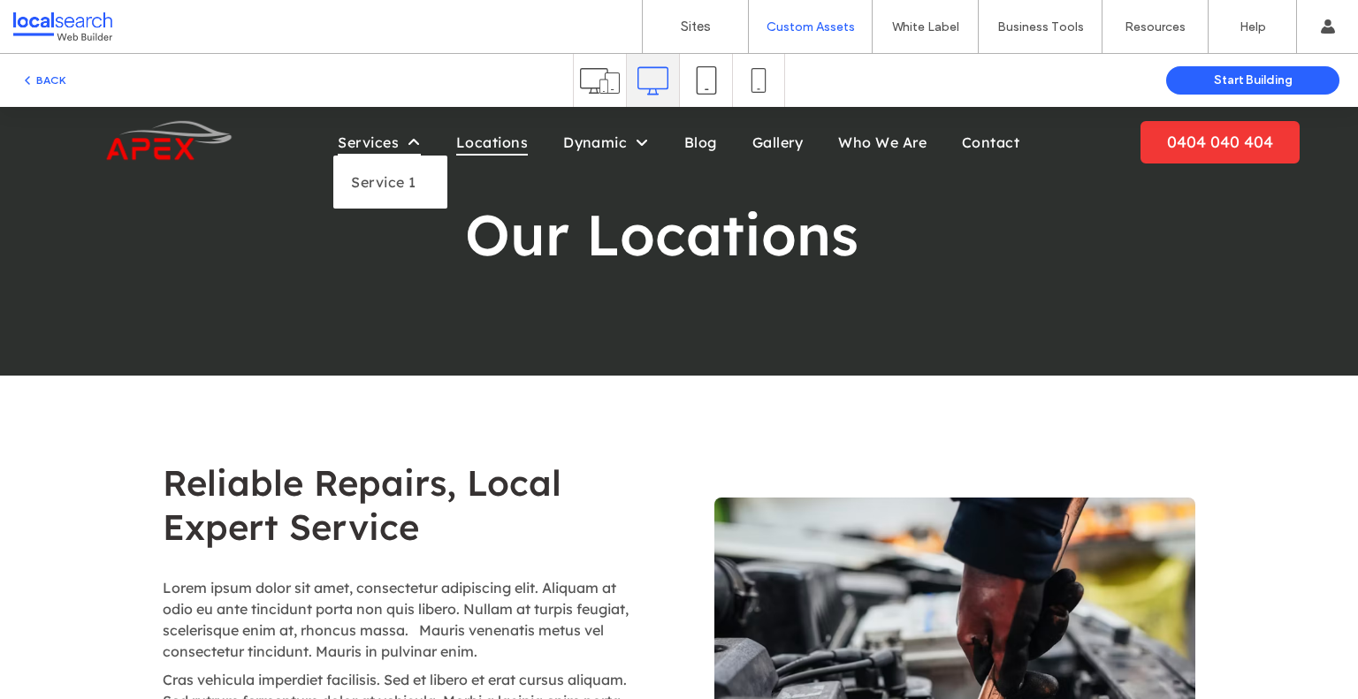
scroll to position [0, 0]
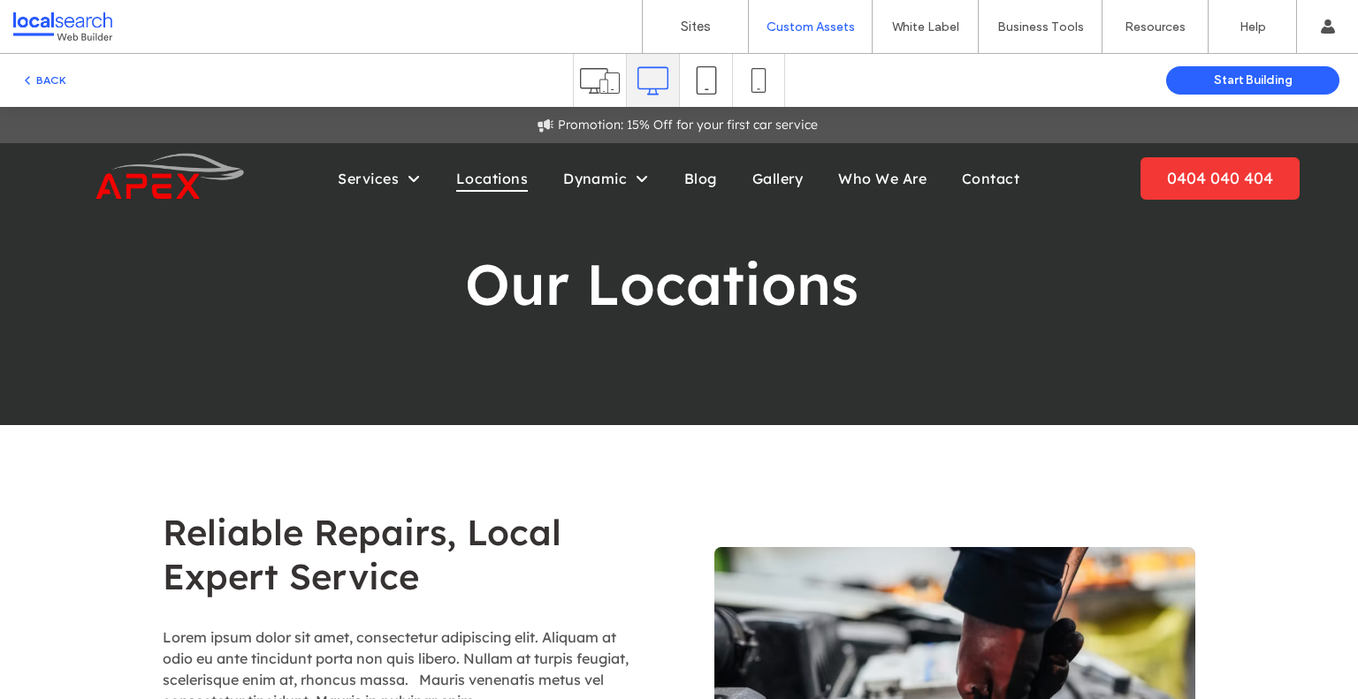
click at [180, 170] on img at bounding box center [166, 178] width 161 height 57
click at [176, 179] on img at bounding box center [166, 178] width 161 height 57
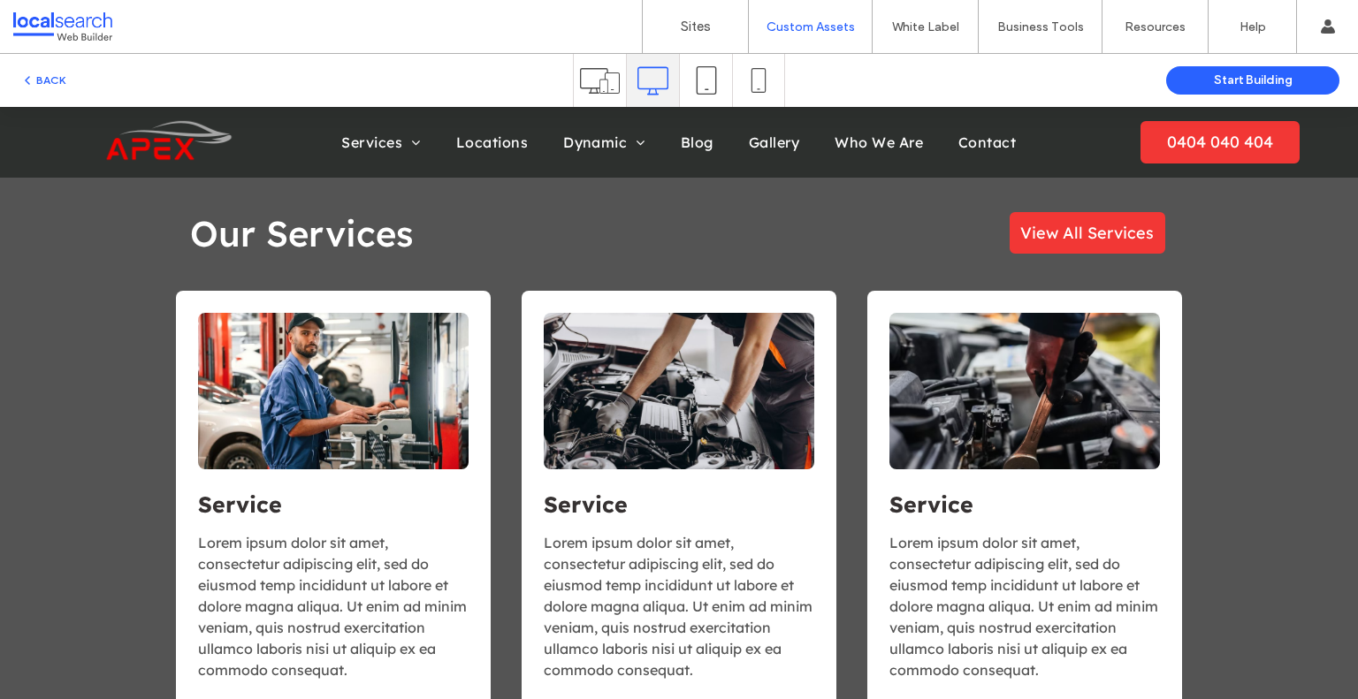
scroll to position [1503, 0]
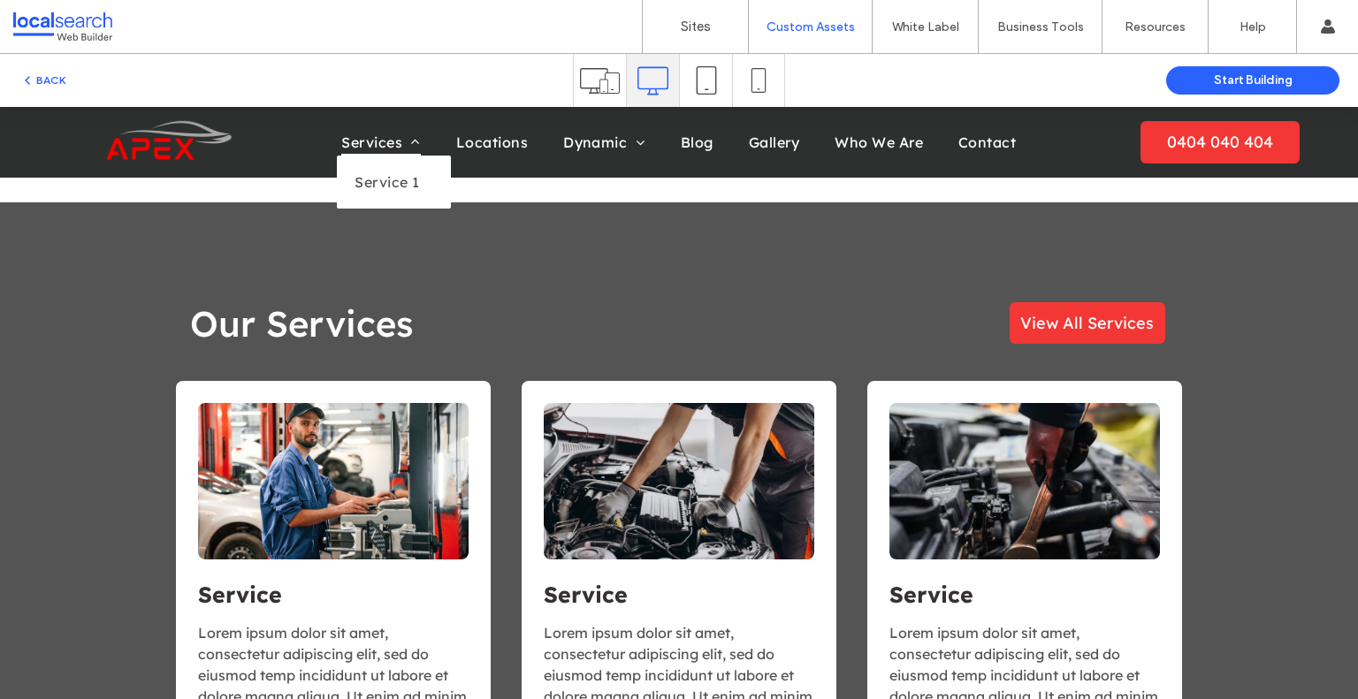
click at [365, 141] on span "Services" at bounding box center [380, 142] width 79 height 27
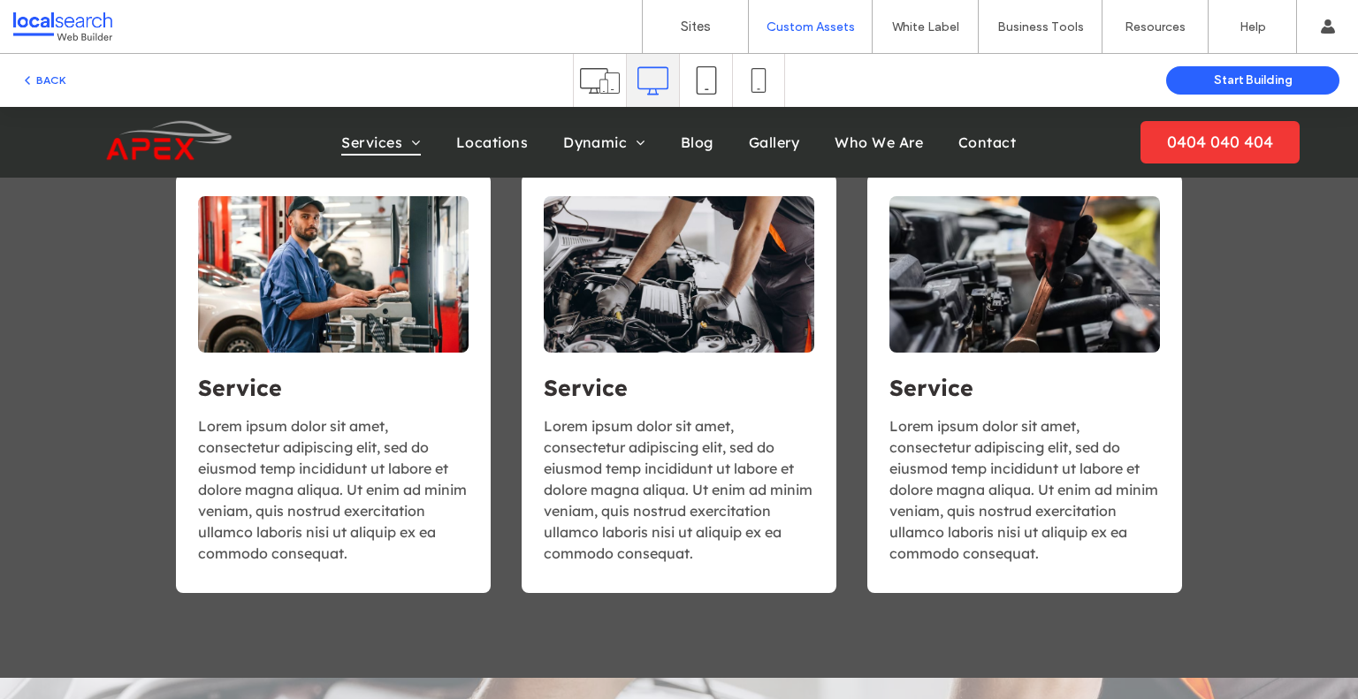
scroll to position [1061, 0]
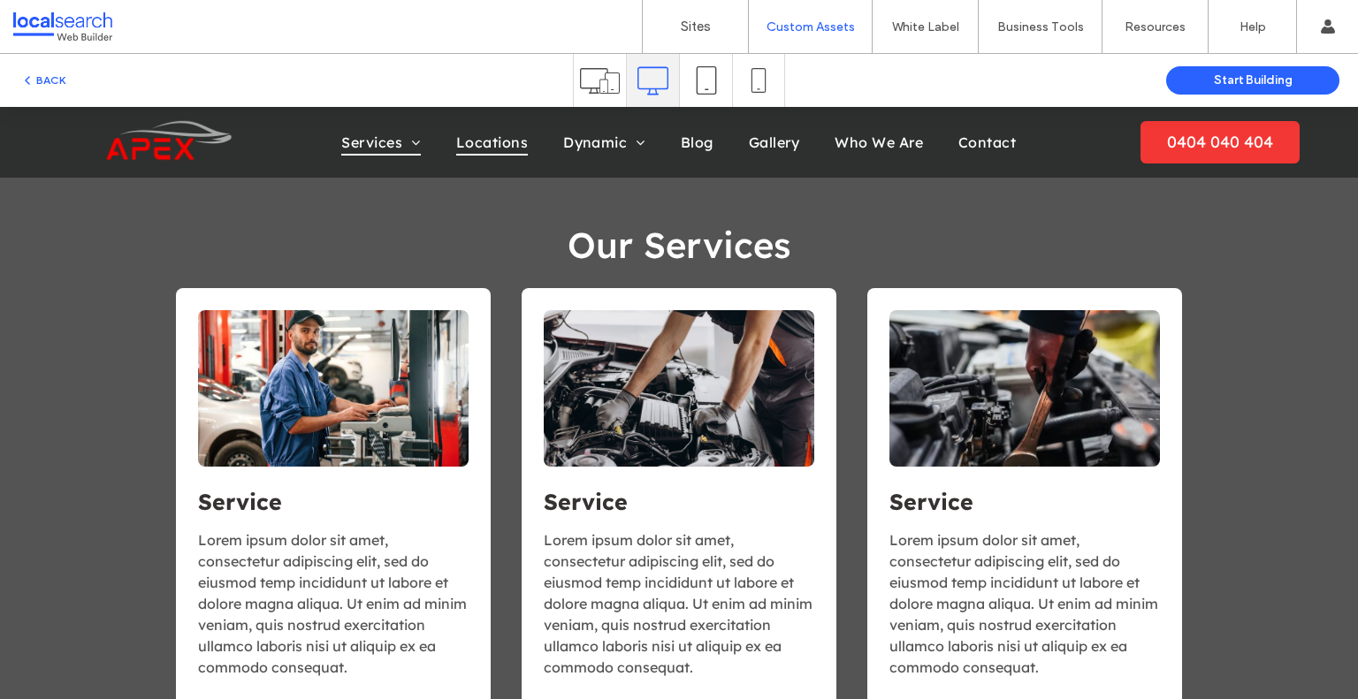
click at [498, 145] on span "Locations" at bounding box center [492, 142] width 72 height 27
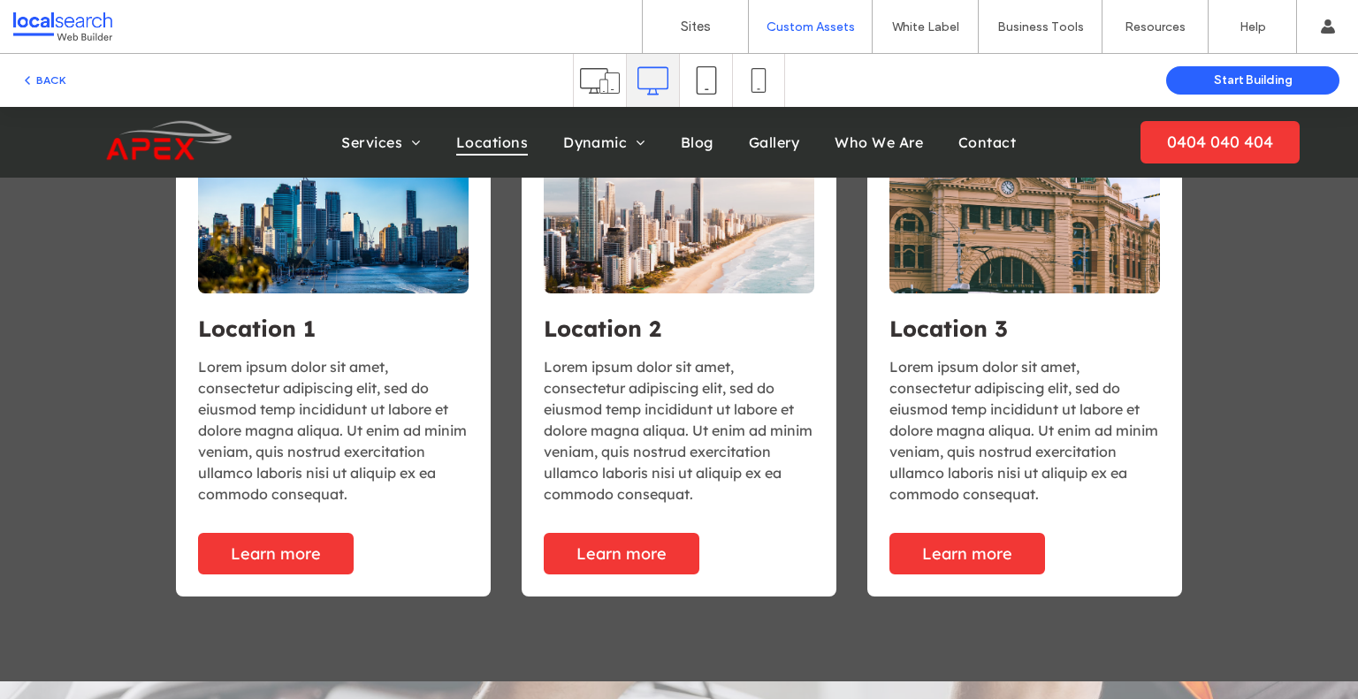
scroll to position [1149, 0]
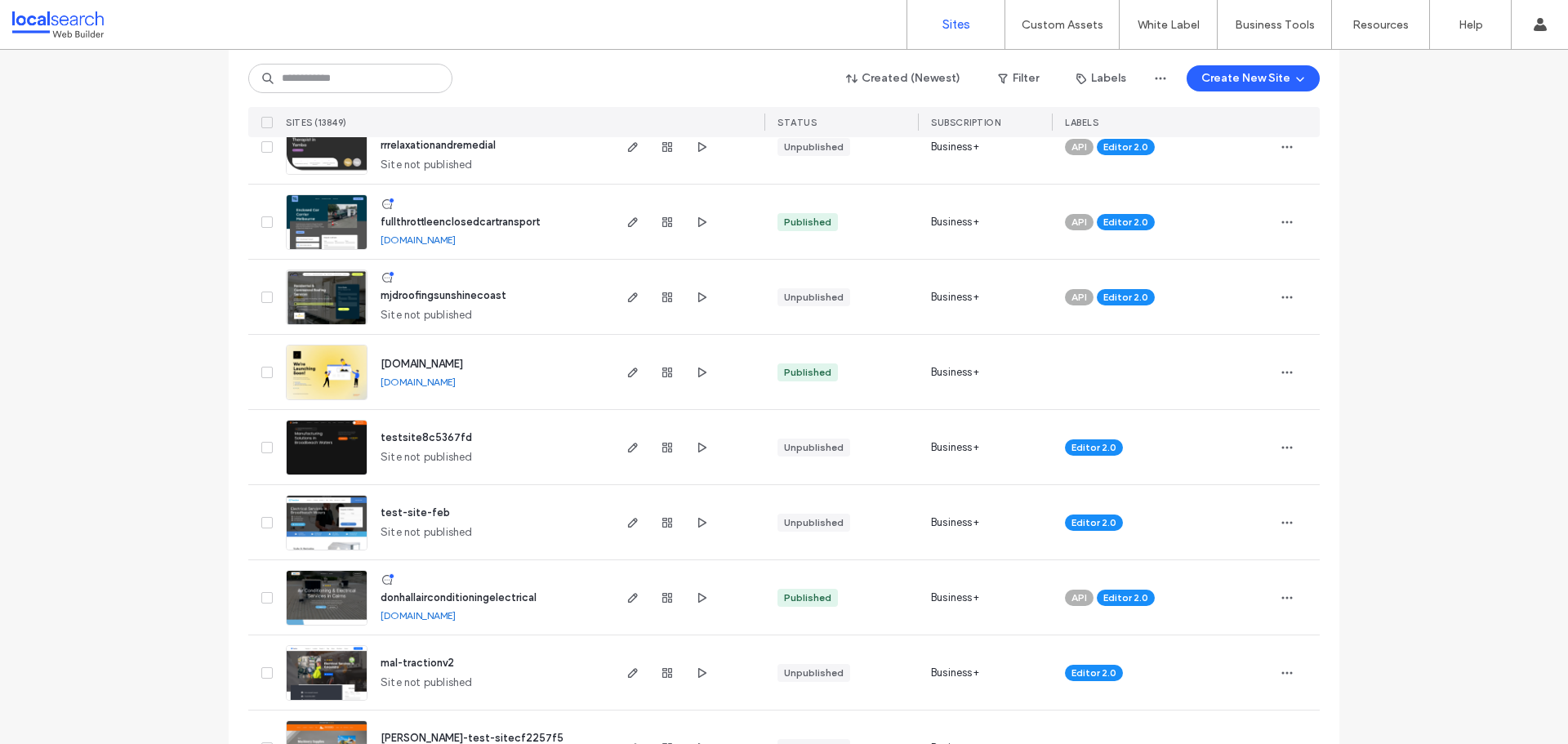
scroll to position [1798, 0]
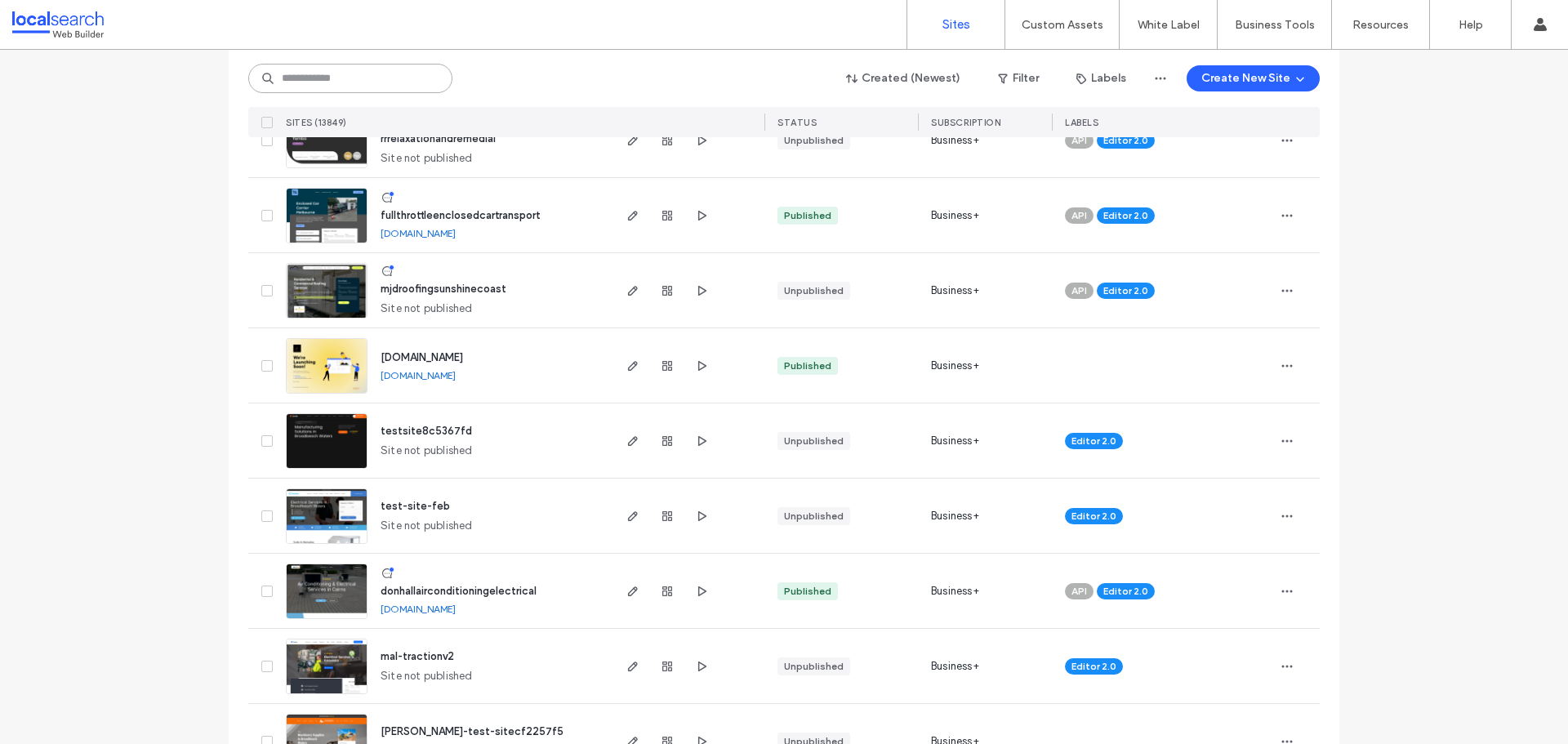
click at [356, 75] on input at bounding box center [350, 79] width 204 height 30
paste input "********"
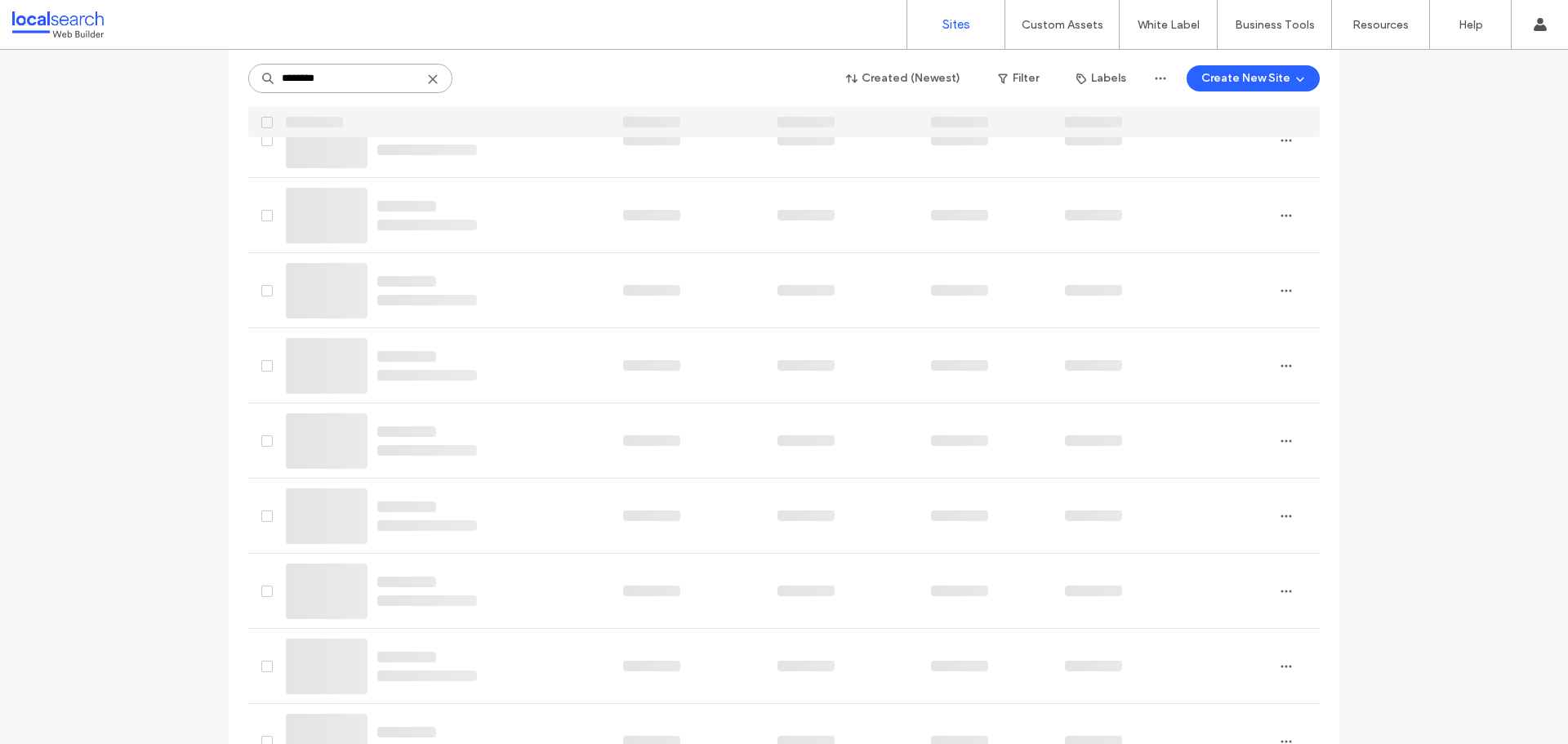
scroll to position [0, 0]
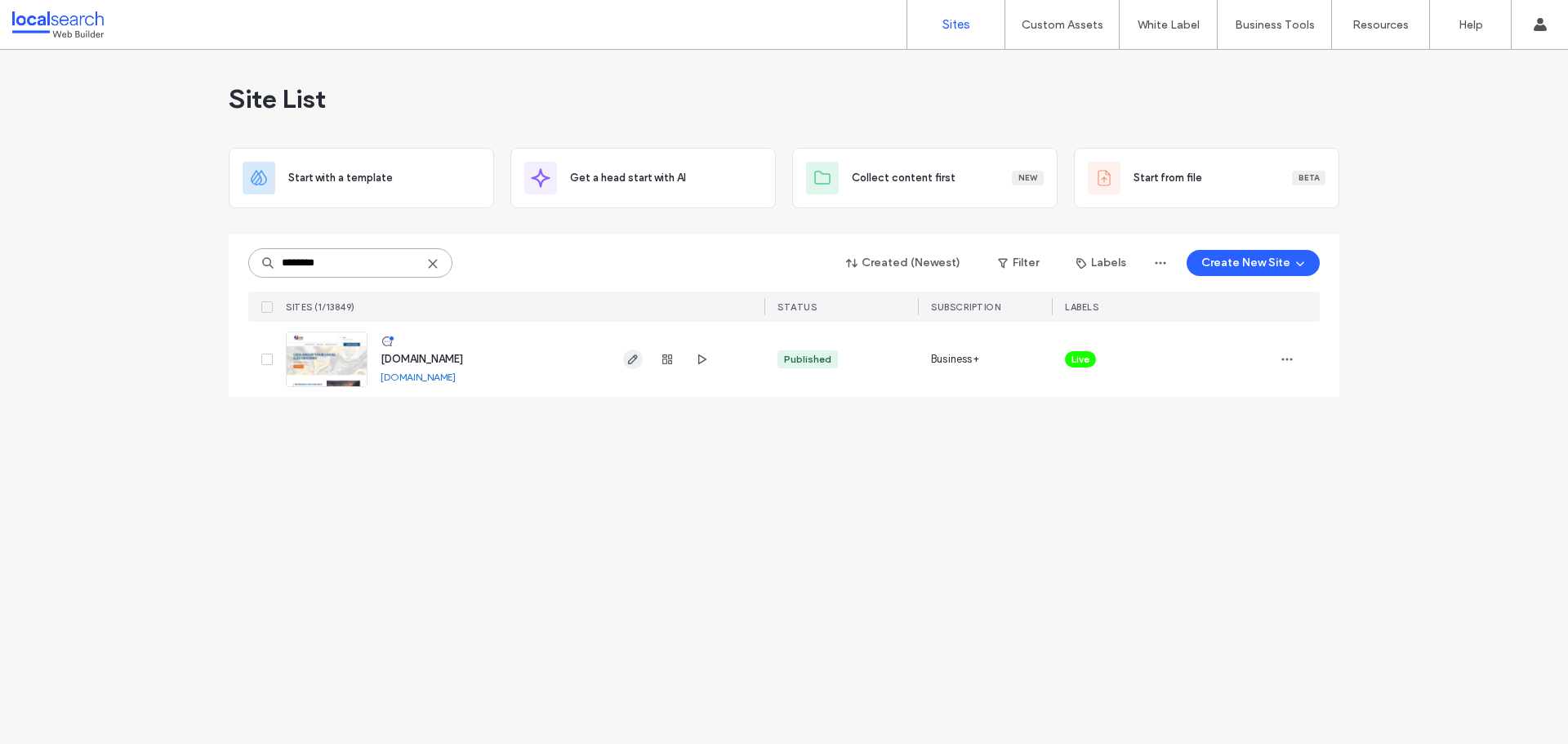
type input "********"
click at [637, 356] on use "button" at bounding box center [633, 360] width 10 height 10
